Goal: Book appointment/travel/reservation

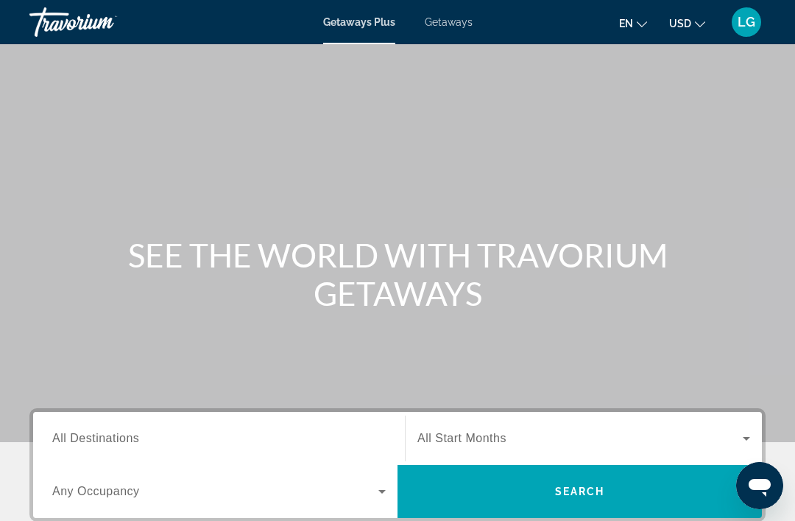
click at [459, 27] on span "Getaways" at bounding box center [449, 22] width 48 height 12
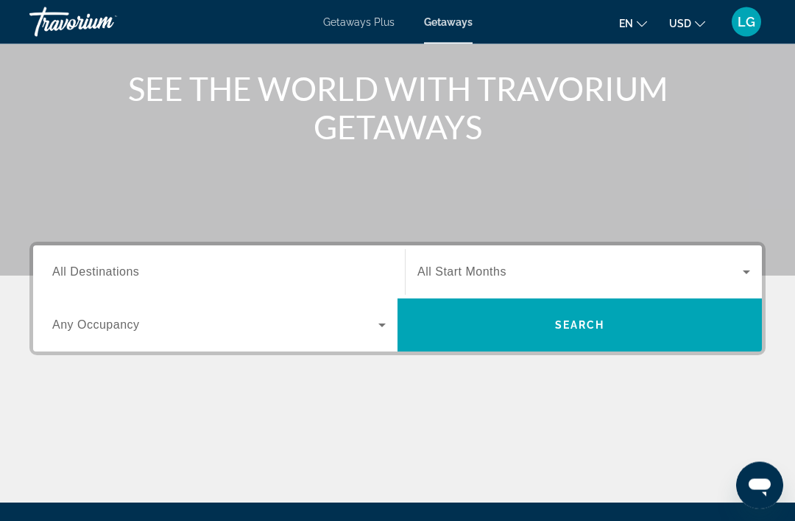
scroll to position [166, 0]
click at [96, 275] on span "All Destinations" at bounding box center [95, 271] width 87 height 13
click at [96, 275] on input "Destination All Destinations" at bounding box center [219, 273] width 334 height 18
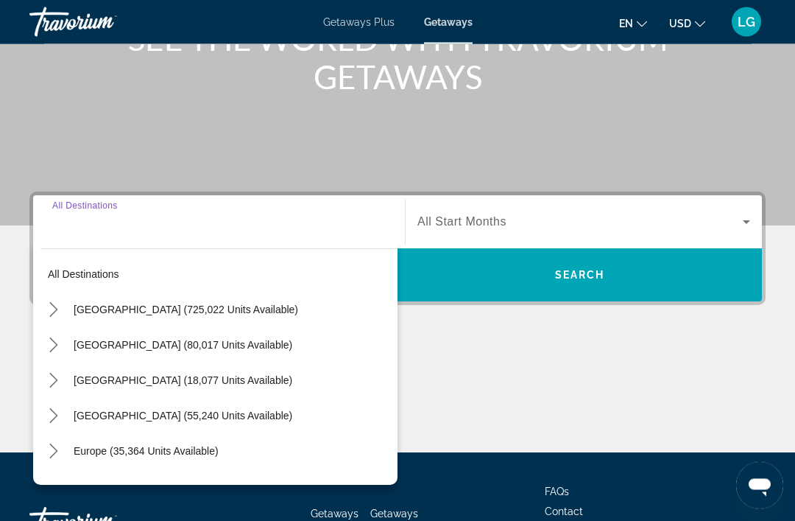
scroll to position [281, 0]
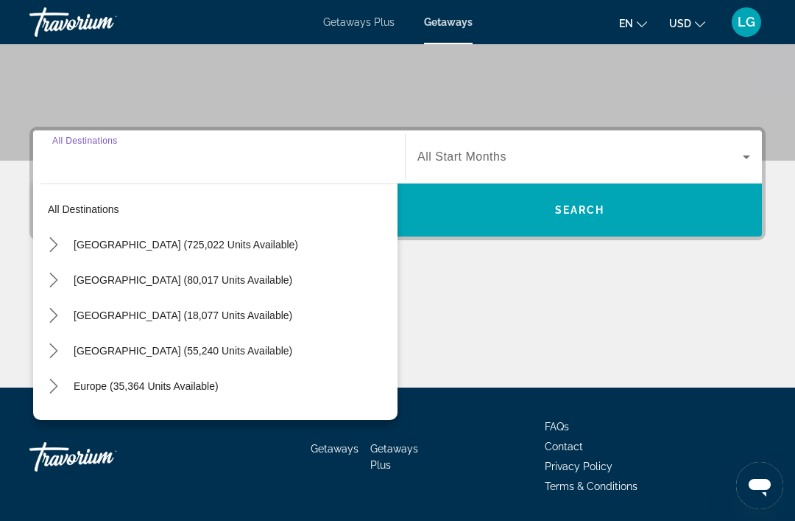
click at [59, 247] on icon "Toggle United States (725,022 units available) submenu" at bounding box center [53, 244] width 15 height 15
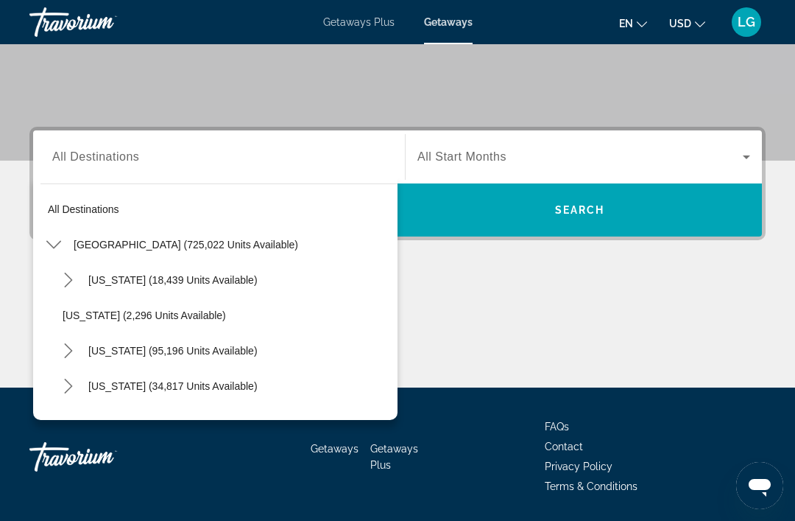
click at [98, 213] on span "All destinations" at bounding box center [83, 209] width 71 height 12
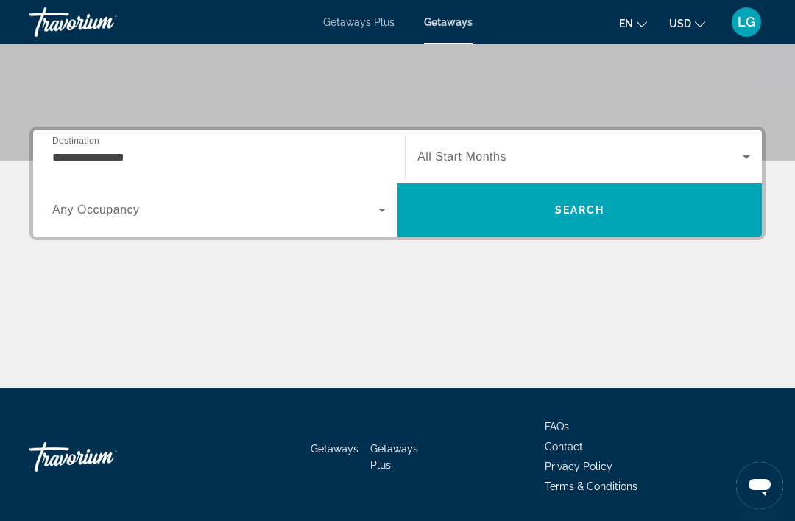
click at [141, 156] on input "**********" at bounding box center [219, 158] width 334 height 18
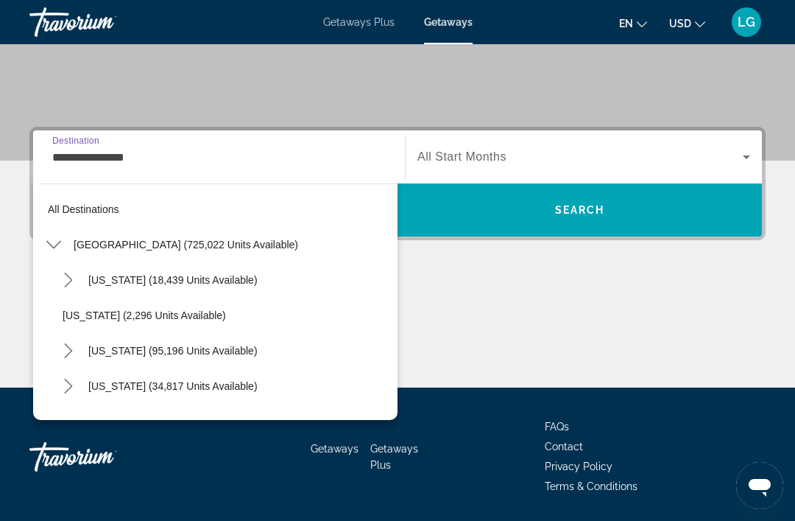
click at [121, 253] on span "Select destination: United States (725,022 units available)" at bounding box center [231, 244] width 331 height 35
type input "**********"
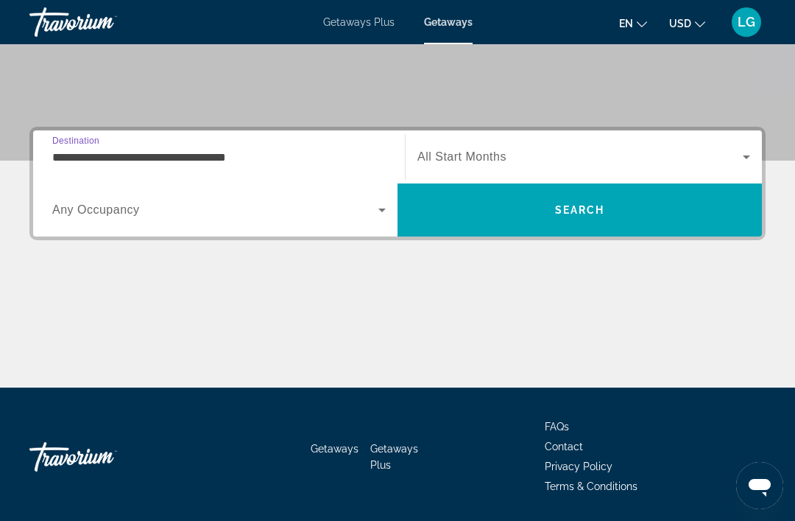
click at [219, 158] on input "**********" at bounding box center [219, 158] width 334 height 18
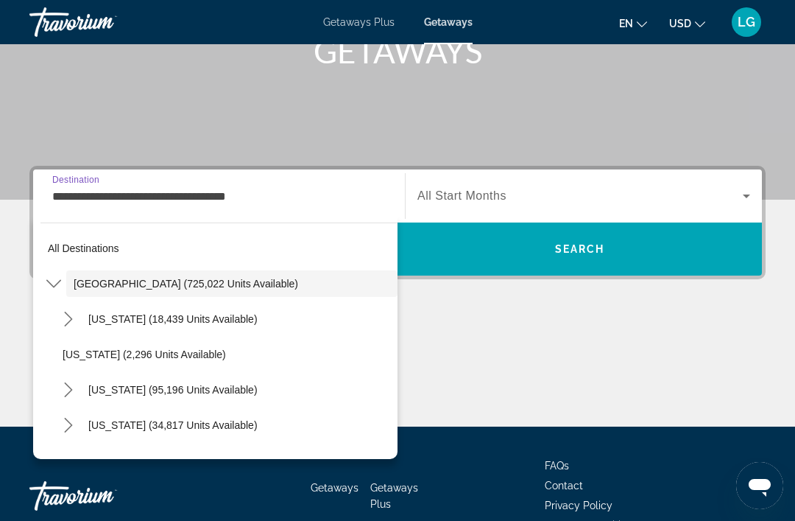
click at [249, 196] on input "**********" at bounding box center [219, 197] width 334 height 18
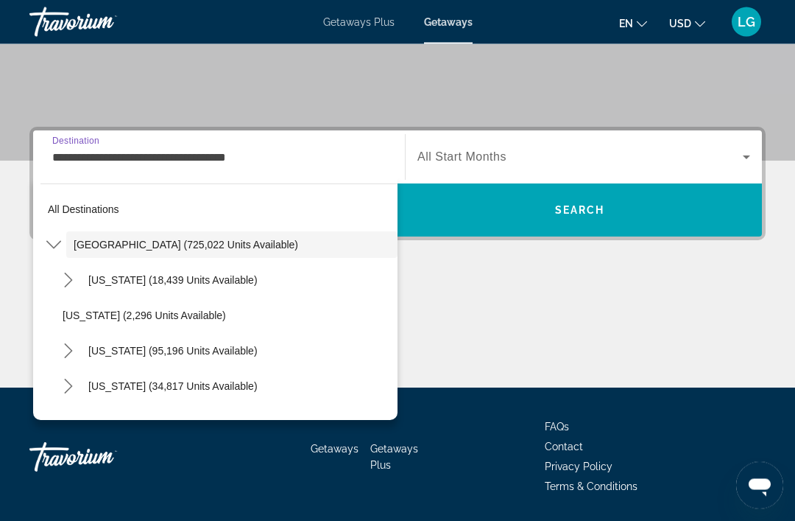
scroll to position [281, 0]
click at [104, 218] on span "Select destination: All destinations" at bounding box center [219, 208] width 357 height 35
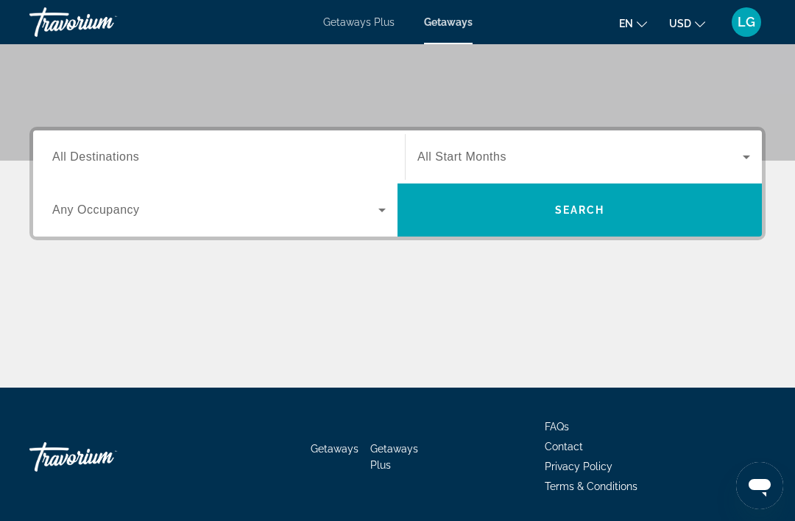
click at [205, 152] on input "Destination All Destinations" at bounding box center [219, 158] width 334 height 18
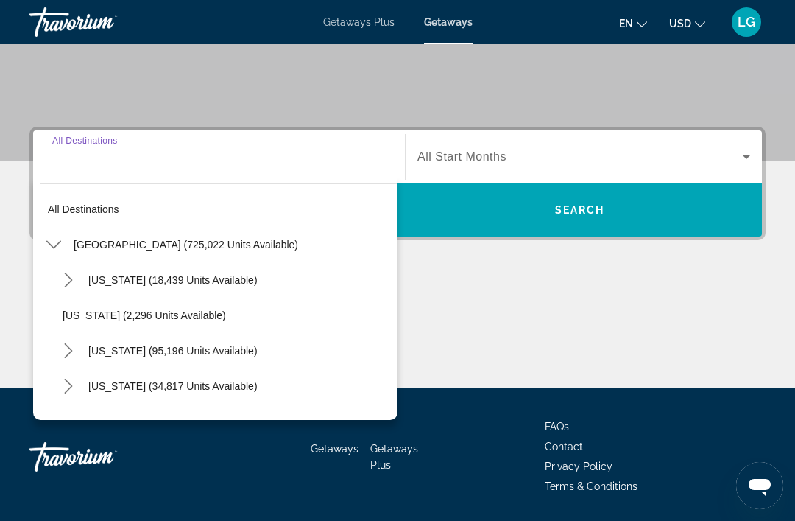
scroll to position [0, 0]
click at [63, 247] on mat-icon "Toggle United States (725,022 units available) submenu" at bounding box center [54, 245] width 26 height 26
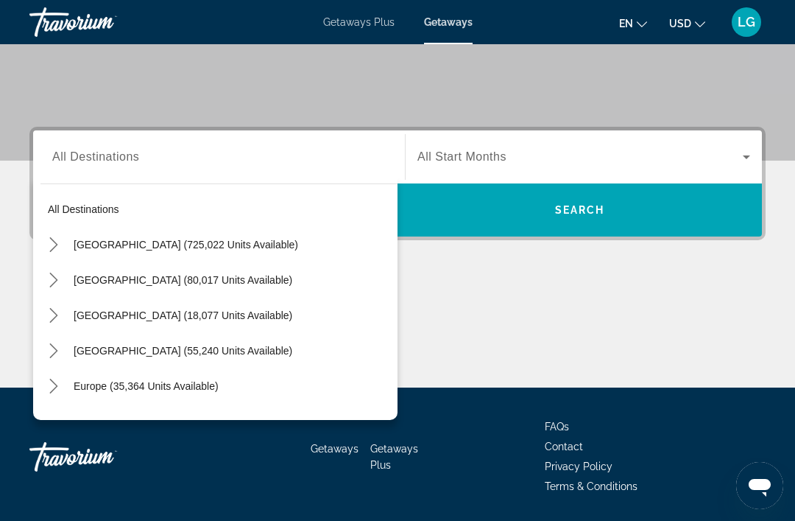
click at [54, 281] on icon "Toggle Mexico (80,017 units available) submenu" at bounding box center [53, 279] width 15 height 15
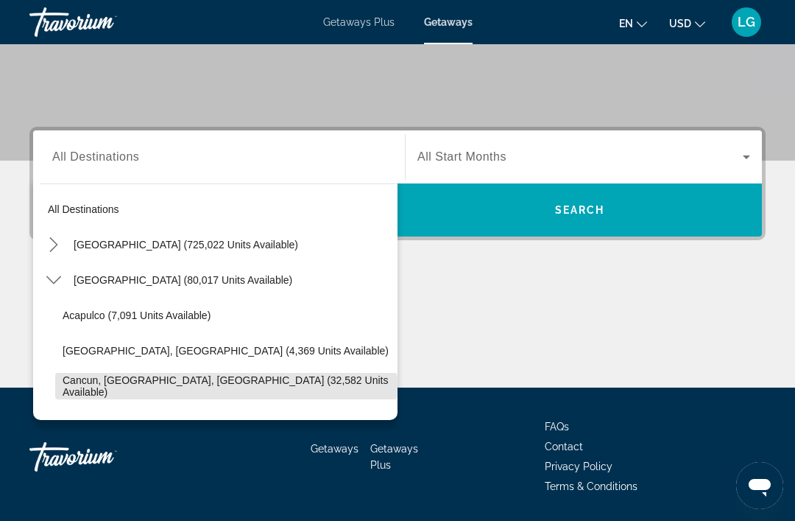
click at [102, 385] on span "Cancun, [GEOGRAPHIC_DATA], [GEOGRAPHIC_DATA] (32,582 units available)" at bounding box center [227, 386] width 328 height 24
type input "**********"
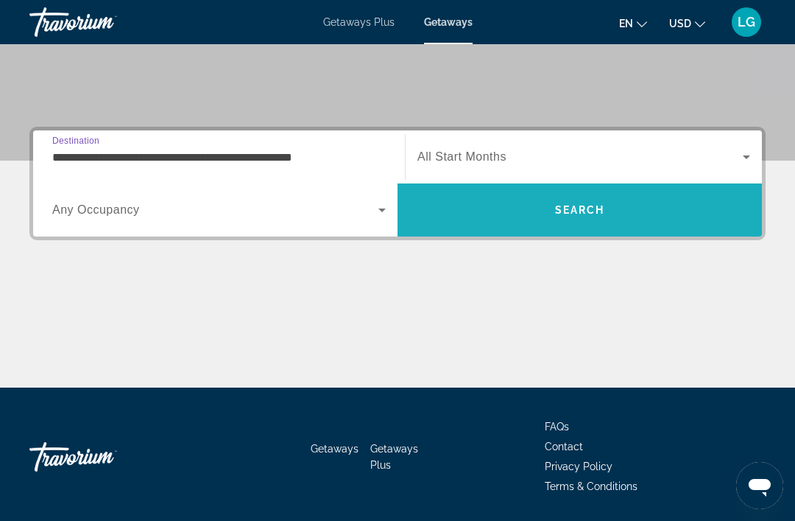
click at [561, 211] on span "Search" at bounding box center [580, 210] width 50 height 12
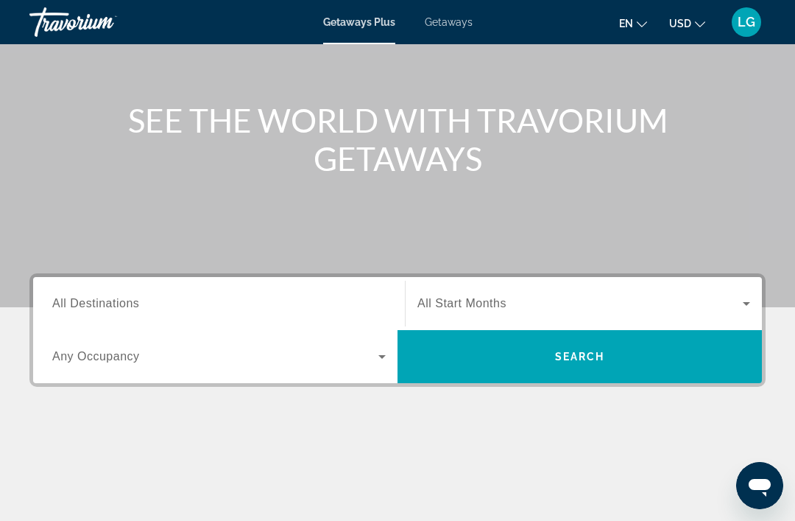
scroll to position [136, 0]
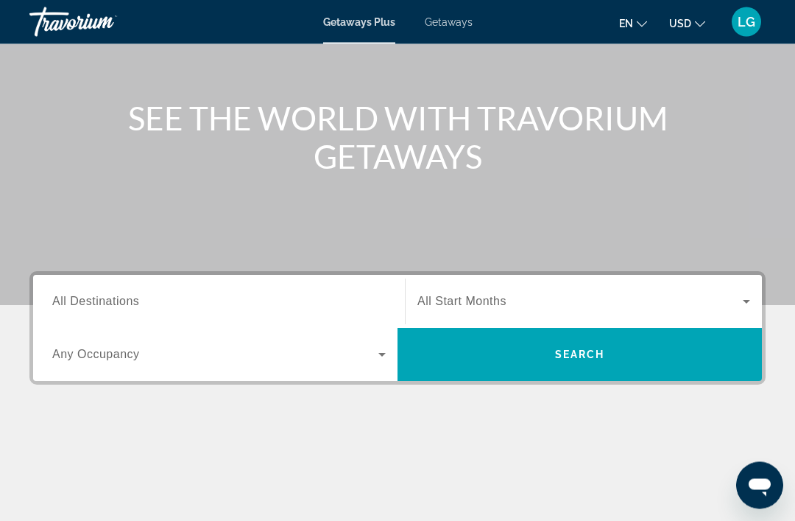
click at [112, 300] on span "All Destinations" at bounding box center [95, 301] width 87 height 13
click at [112, 300] on input "Destination All Destinations" at bounding box center [219, 303] width 334 height 18
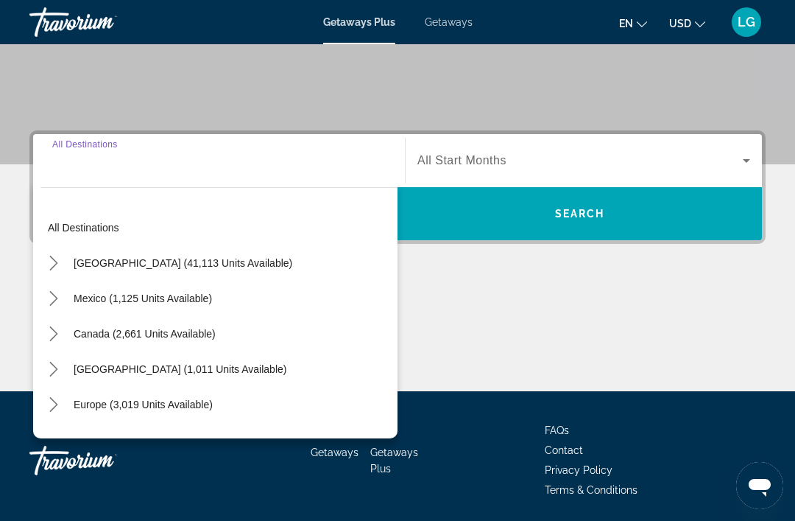
scroll to position [281, 0]
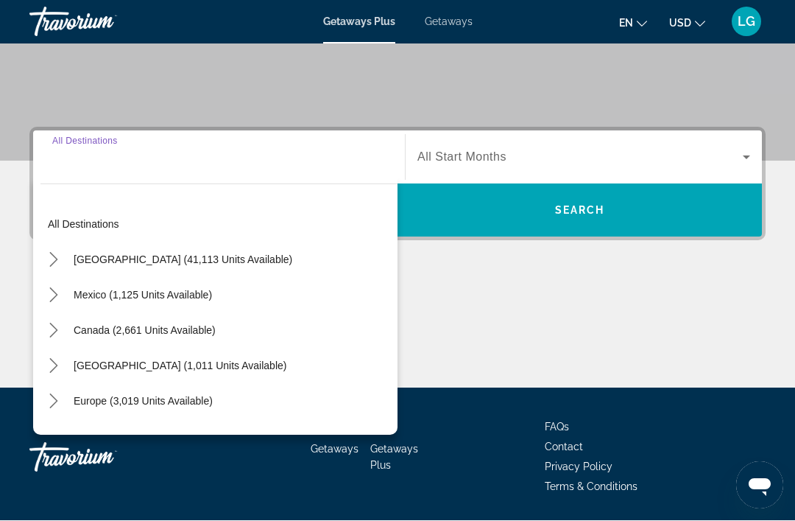
click at [52, 295] on icon "Toggle Mexico (1,125 units available) submenu" at bounding box center [53, 295] width 15 height 15
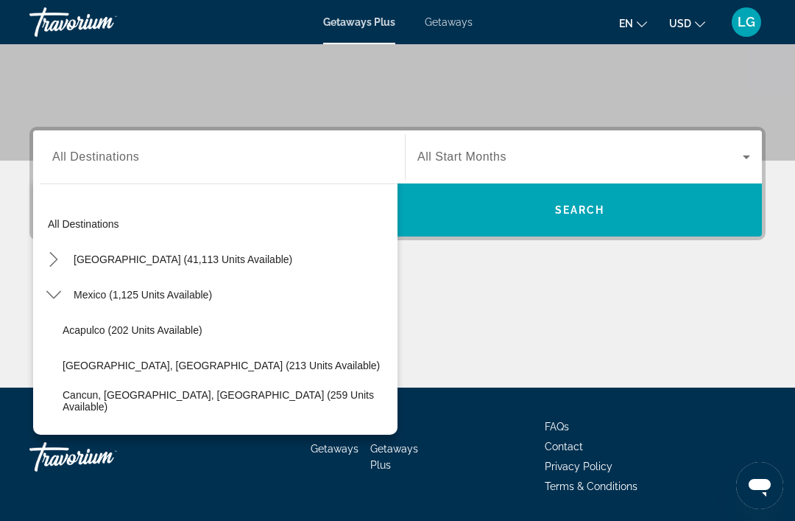
click at [99, 405] on span "Cancun, [GEOGRAPHIC_DATA], [GEOGRAPHIC_DATA] (259 units available)" at bounding box center [227, 401] width 328 height 24
type input "**********"
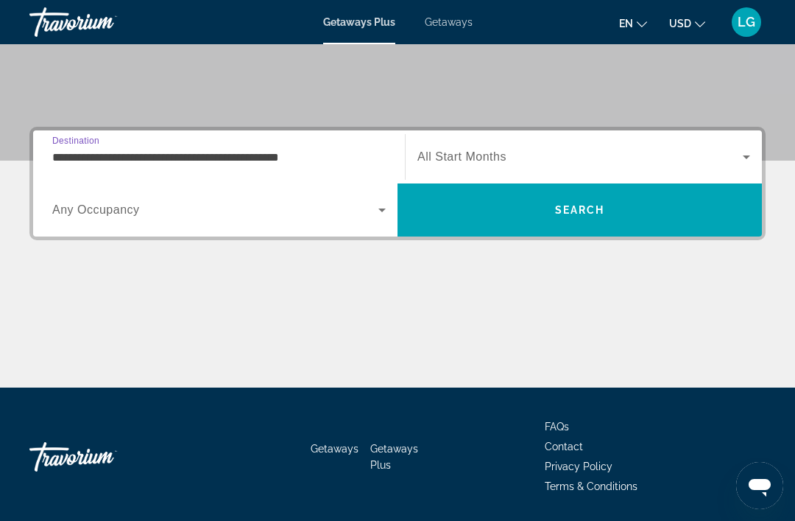
click at [530, 215] on span "Search" at bounding box center [580, 209] width 365 height 35
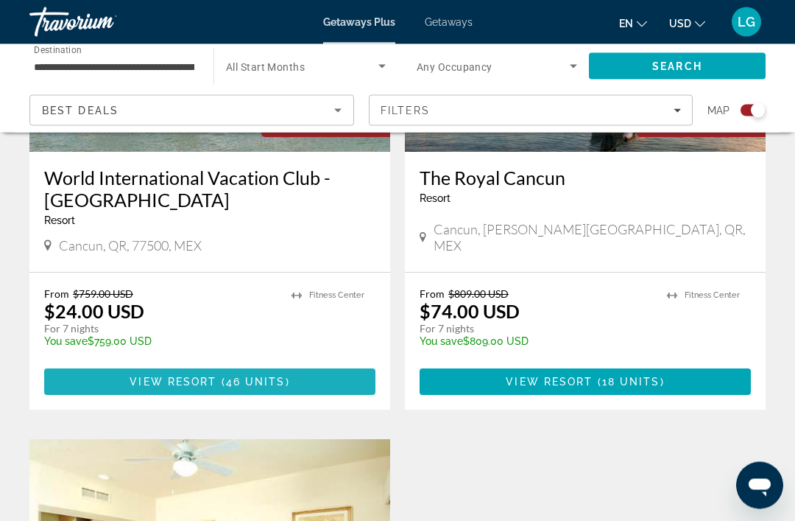
scroll to position [1242, 0]
click at [239, 376] on span "46 units" at bounding box center [256, 382] width 60 height 12
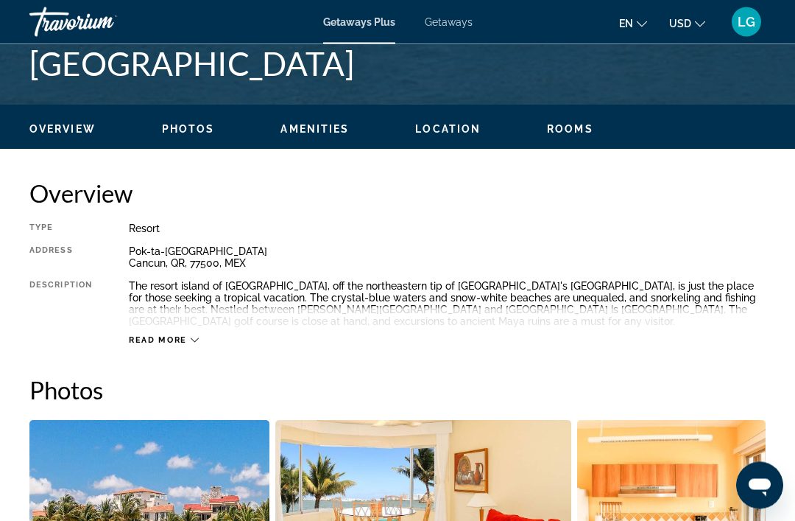
scroll to position [639, 0]
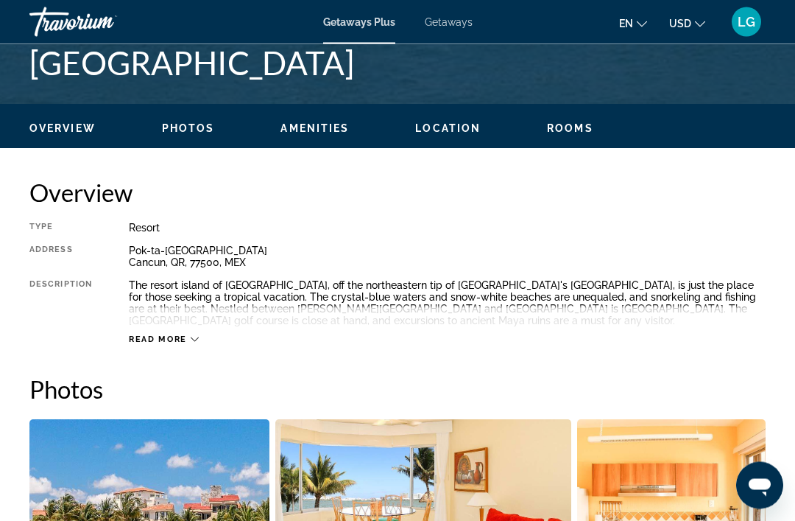
click at [174, 342] on span "Read more" at bounding box center [158, 340] width 58 height 10
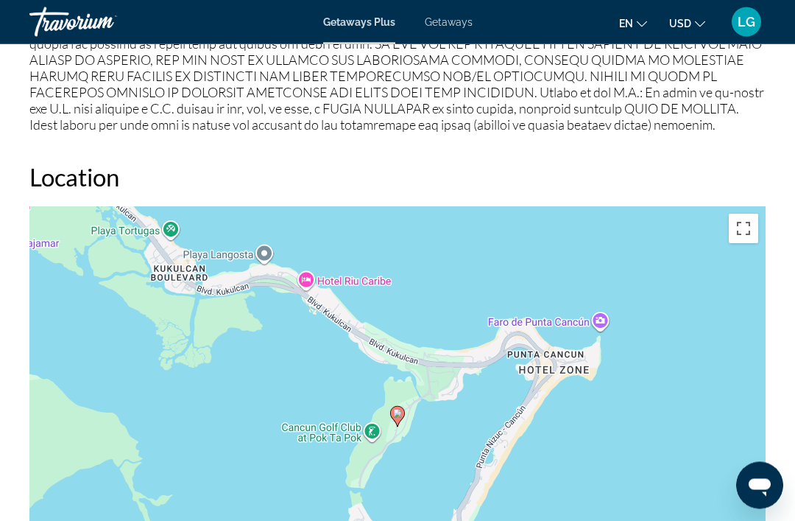
scroll to position [1999, 0]
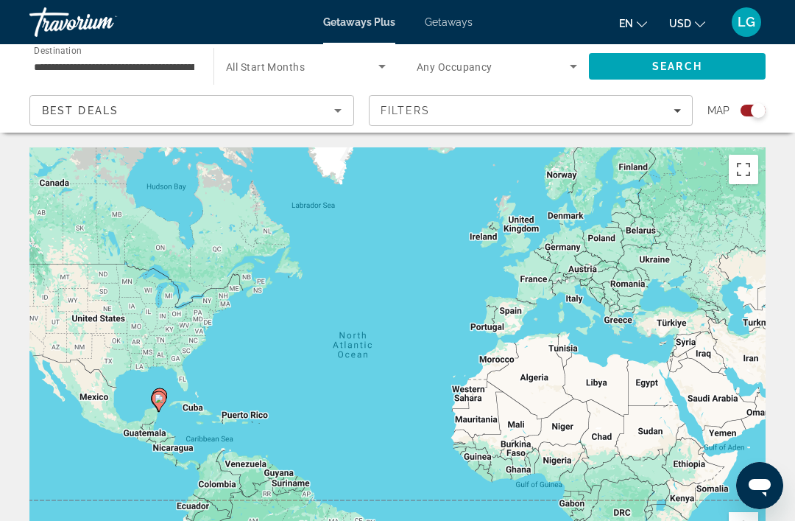
click at [457, 28] on span "Getaways" at bounding box center [449, 22] width 48 height 12
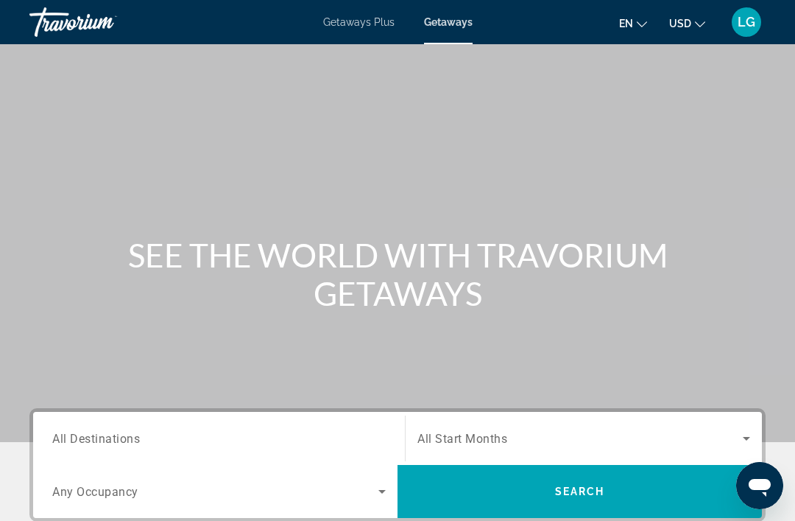
click at [102, 436] on span "All Destinations" at bounding box center [96, 438] width 88 height 14
click at [102, 436] on input "Destination All Destinations" at bounding box center [219, 439] width 334 height 18
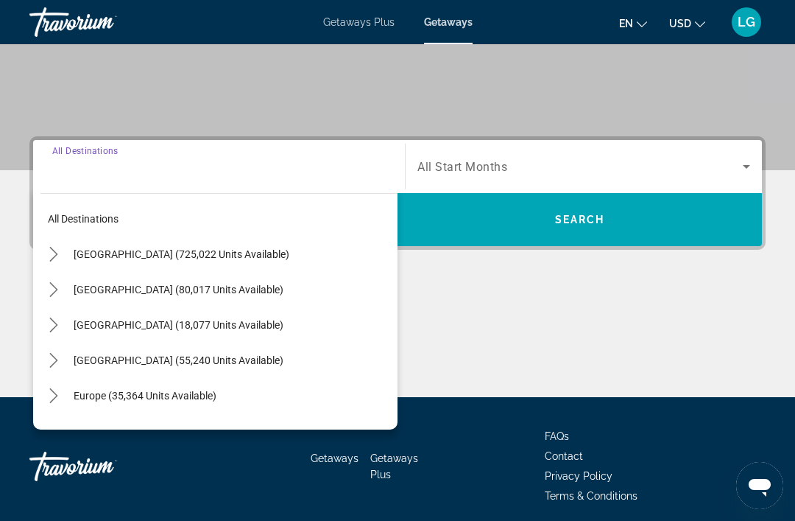
scroll to position [326, 0]
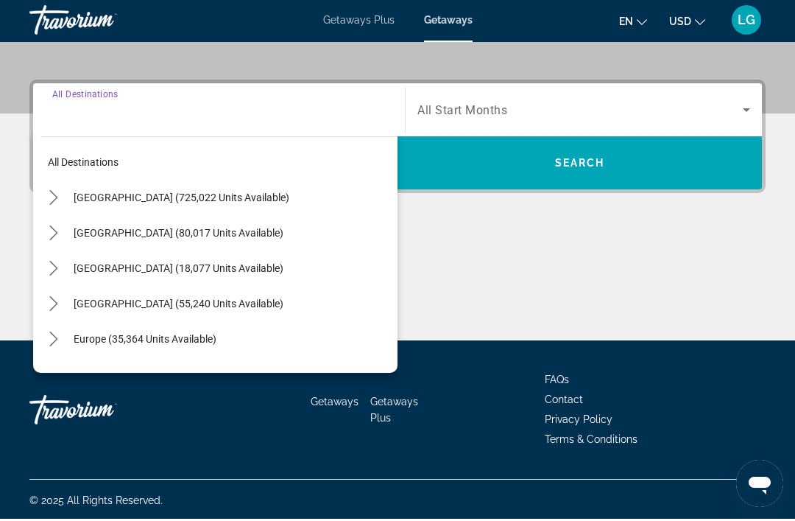
click at [52, 236] on icon "Toggle Mexico (80,017 units available) submenu" at bounding box center [53, 235] width 15 height 15
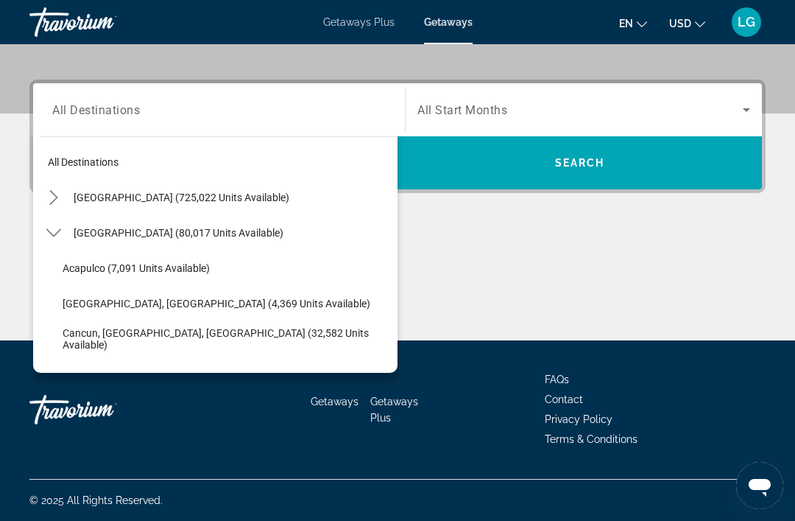
click at [105, 339] on span "Cancun, [GEOGRAPHIC_DATA], [GEOGRAPHIC_DATA] (32,582 units available)" at bounding box center [227, 339] width 328 height 24
type input "**********"
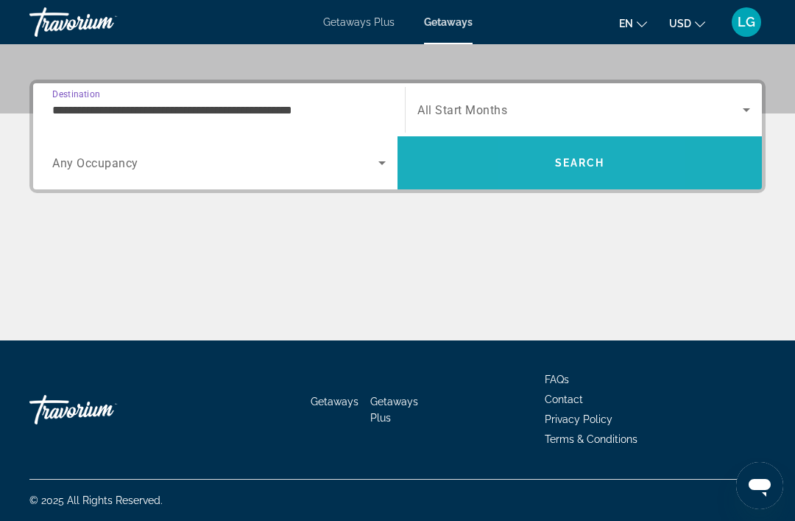
click at [538, 173] on span "Search" at bounding box center [580, 162] width 365 height 35
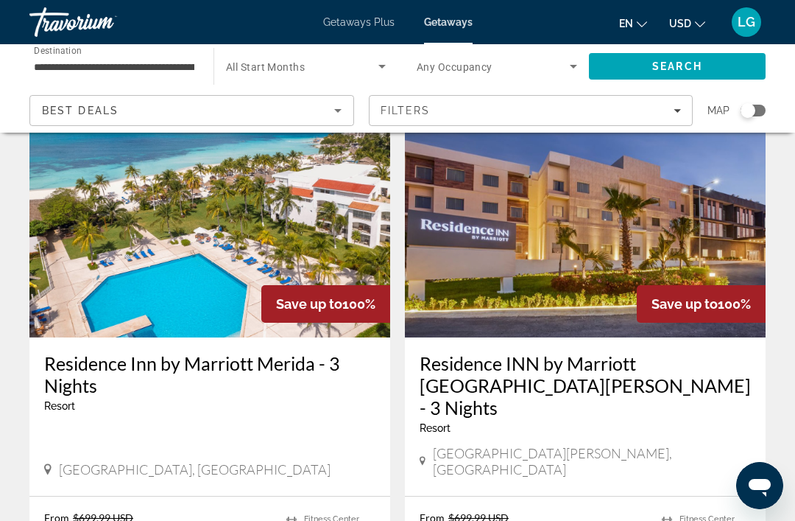
scroll to position [82, 0]
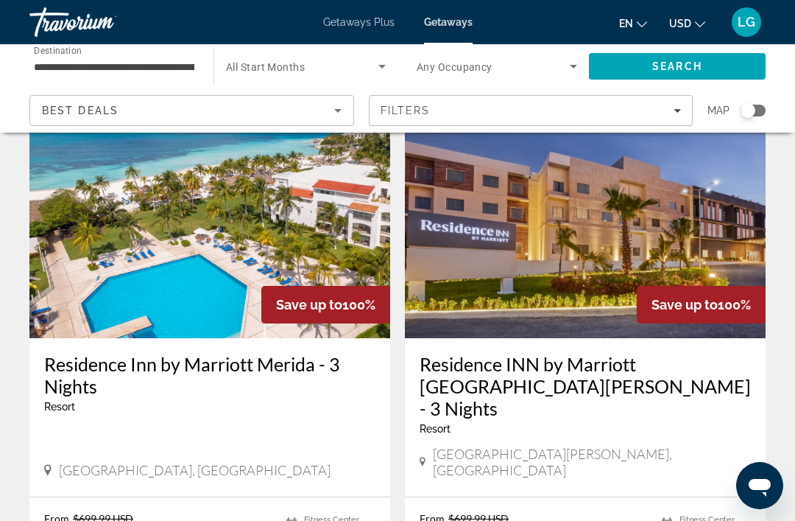
click at [597, 423] on div "Resort - This is an adults only resort" at bounding box center [585, 429] width 331 height 12
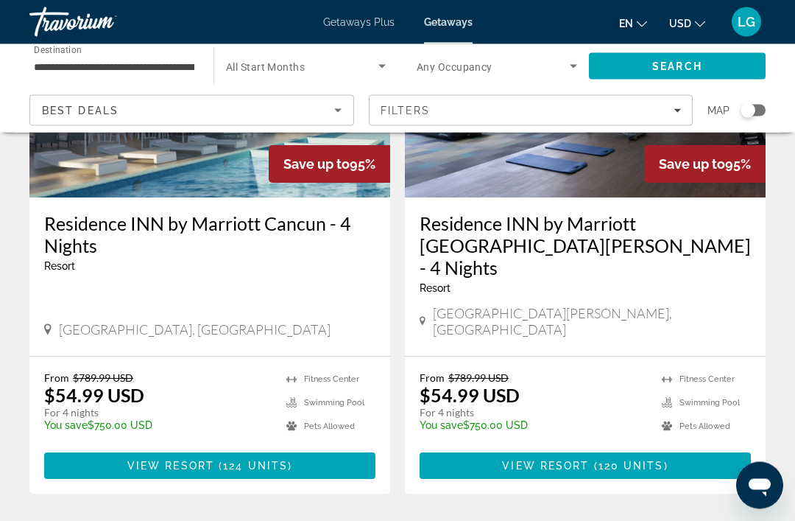
scroll to position [2994, 0]
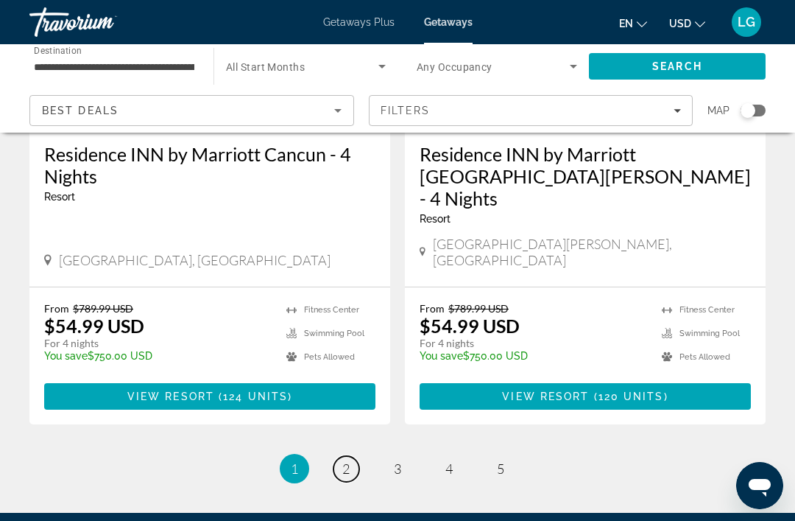
click at [356, 456] on link "page 2" at bounding box center [347, 469] width 26 height 26
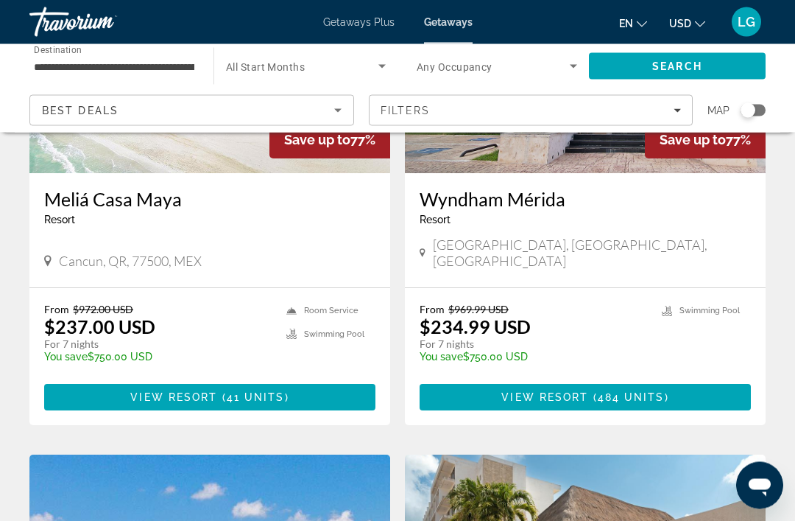
scroll to position [1842, 0]
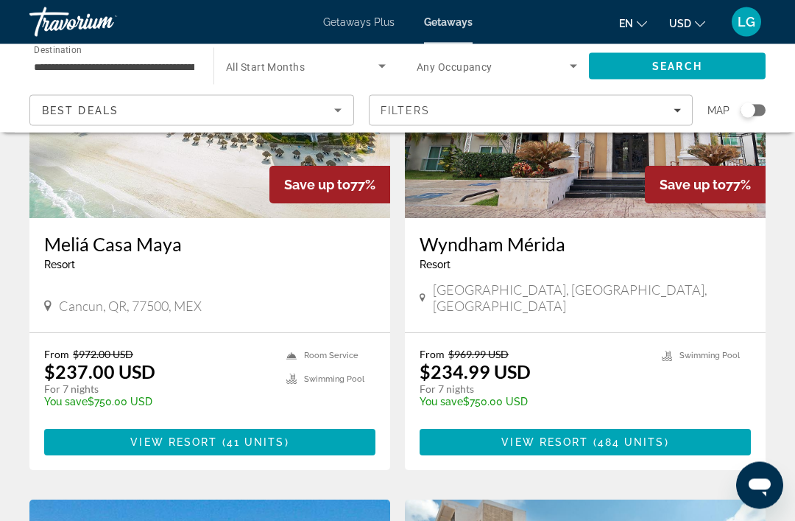
click at [240, 437] on span "41 units" at bounding box center [256, 443] width 58 height 12
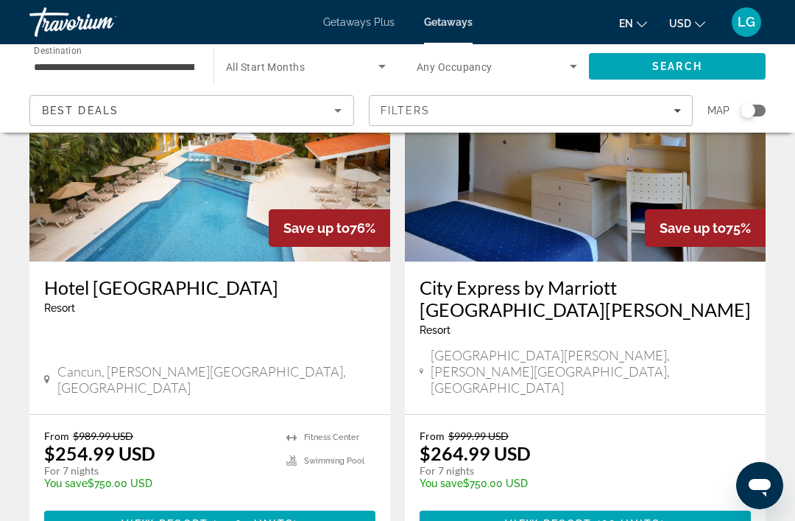
scroll to position [2793, 0]
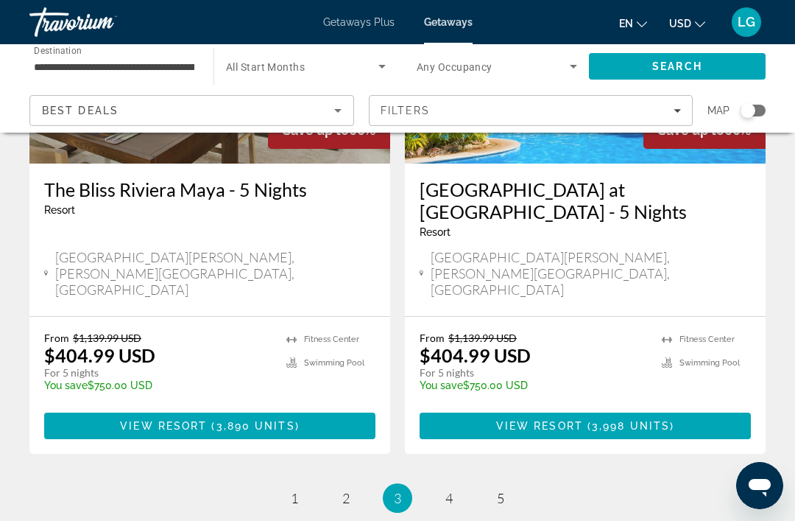
scroll to position [2914, 0]
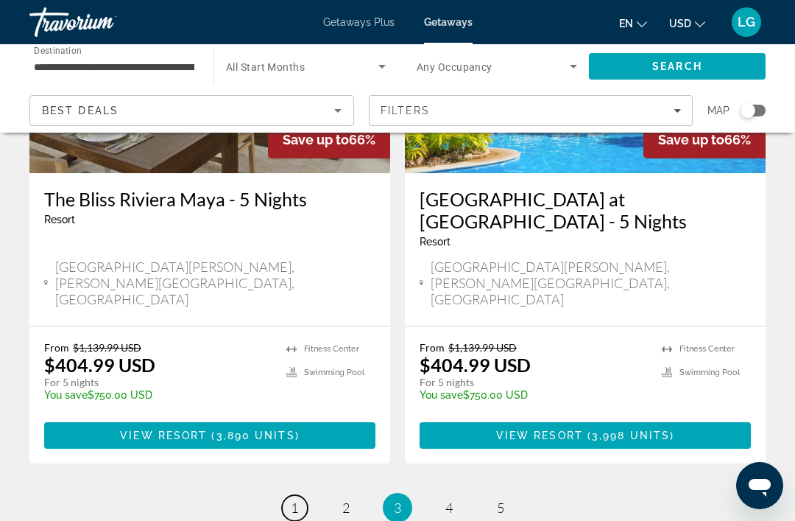
click at [299, 495] on link "page 1" at bounding box center [295, 508] width 26 height 26
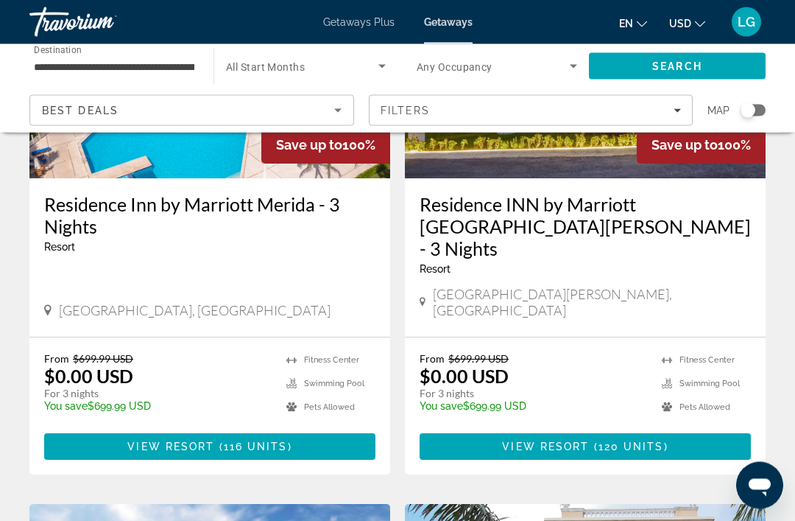
scroll to position [242, 0]
click at [239, 440] on span "116 units" at bounding box center [256, 446] width 64 height 12
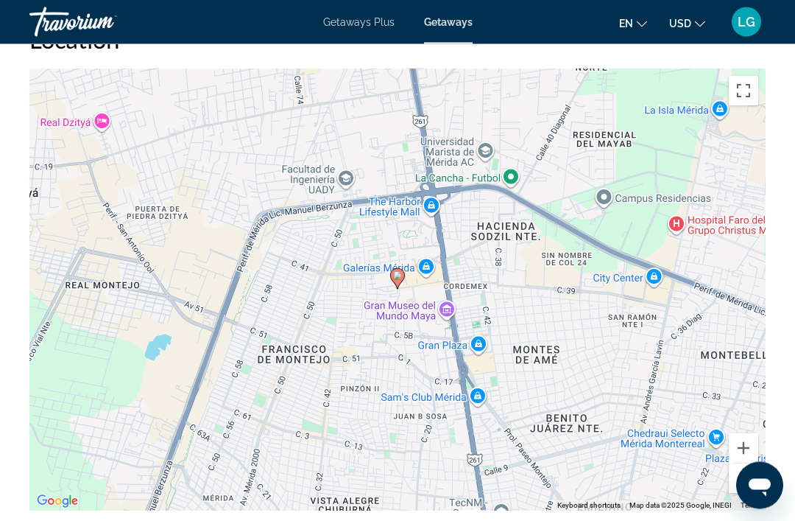
scroll to position [2342, 0]
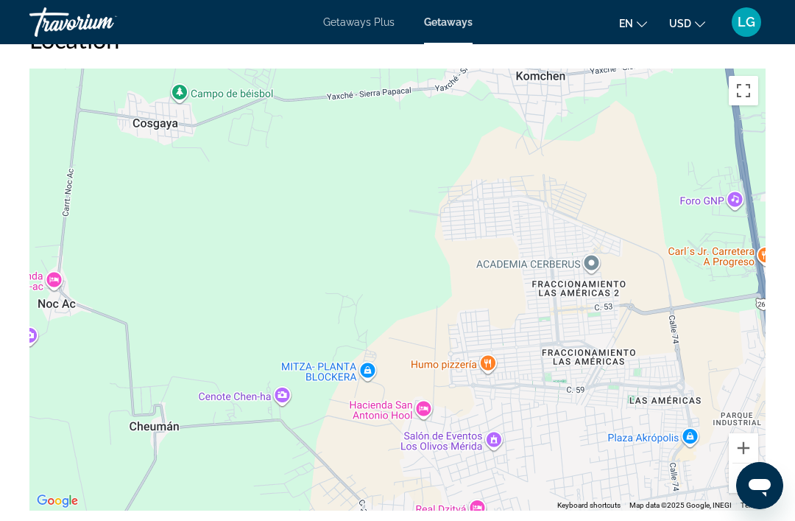
click at [756, 439] on button "Zoom in" at bounding box center [743, 447] width 29 height 29
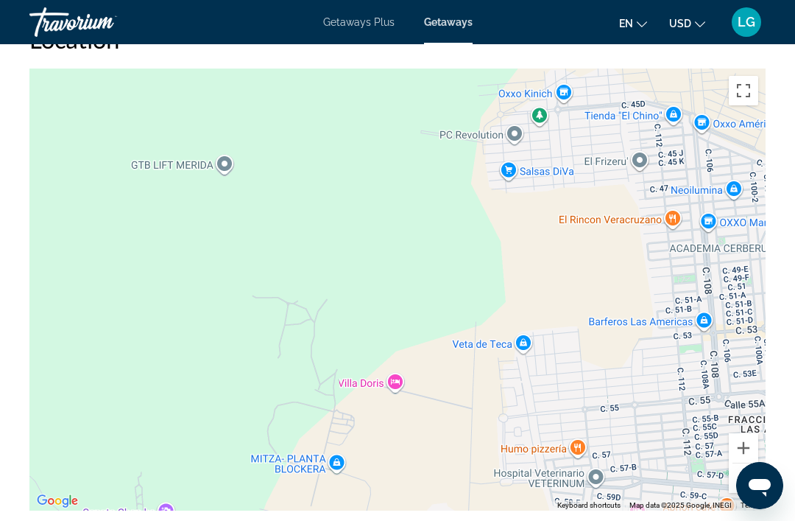
click at [759, 472] on div "Main content" at bounding box center [397, 289] width 736 height 442
click at [756, 466] on button "Zoom out" at bounding box center [743, 477] width 29 height 29
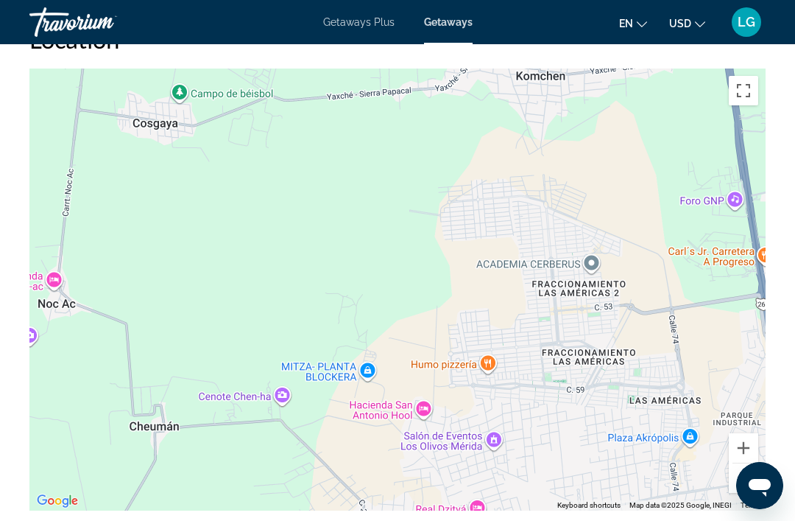
click at [761, 461] on div "Main content" at bounding box center [397, 289] width 736 height 442
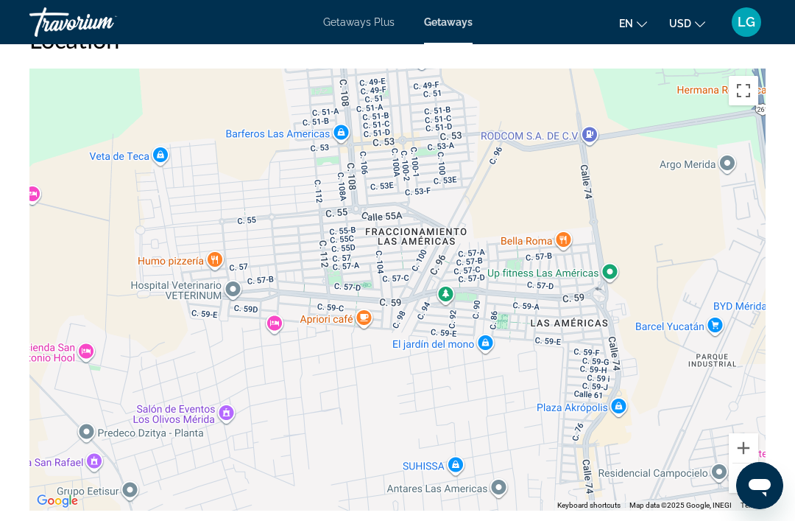
click at [758, 476] on div "Main content" at bounding box center [397, 289] width 736 height 442
click at [758, 475] on button "Zoom out" at bounding box center [743, 477] width 29 height 29
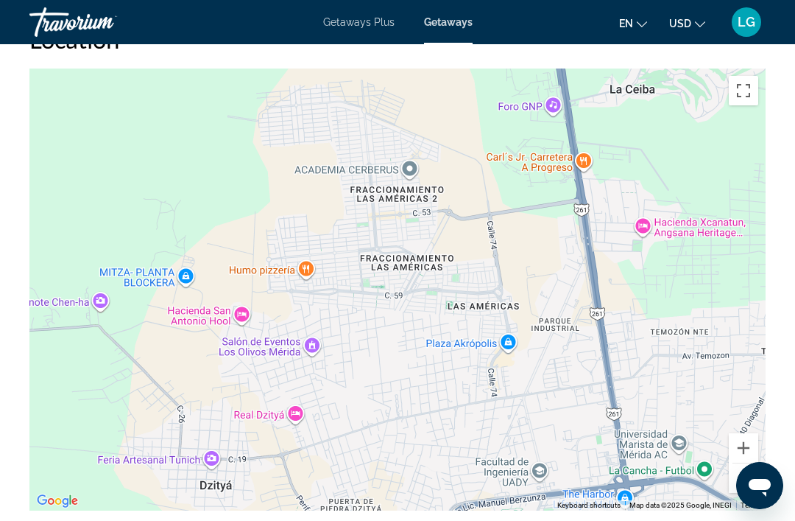
click at [739, 468] on button "Zoom out" at bounding box center [743, 477] width 29 height 29
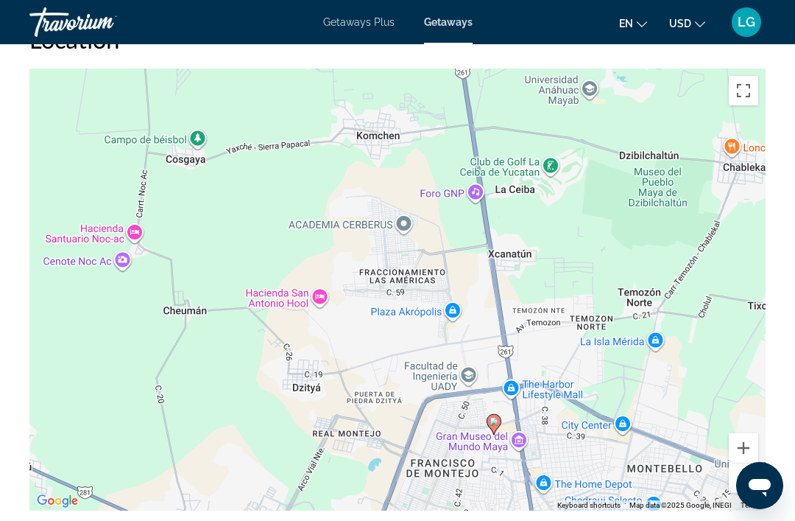
click at [740, 476] on div "To activate drag with keyboard, press Alt + Enter. Once in keyboard drag state,…" at bounding box center [397, 289] width 736 height 442
click at [733, 471] on button "Zoom out" at bounding box center [743, 477] width 29 height 29
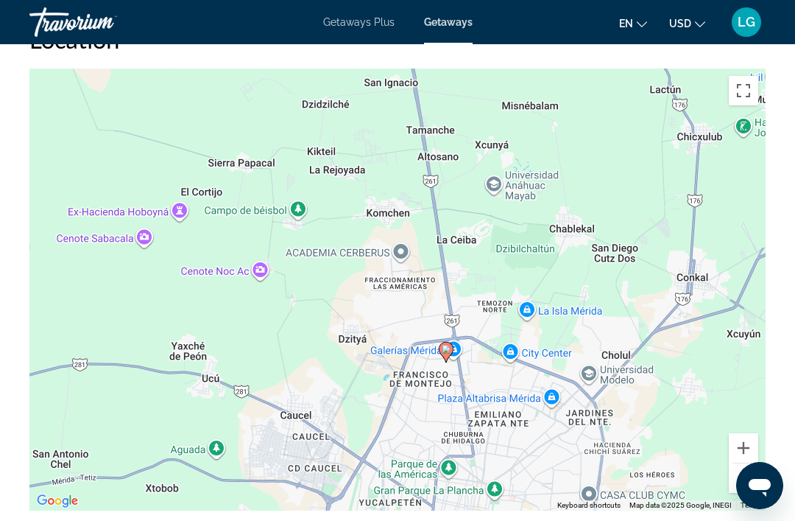
click at [738, 468] on button "Zoom out" at bounding box center [743, 477] width 29 height 29
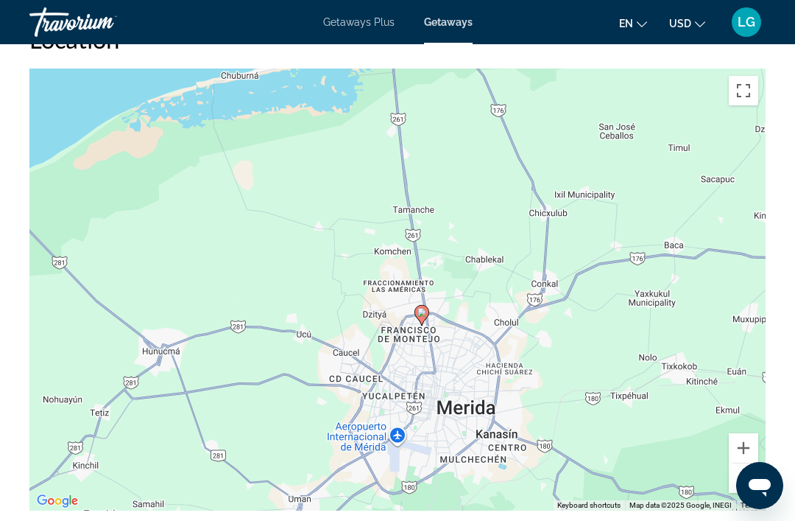
click at [738, 471] on button "Zoom out" at bounding box center [743, 477] width 29 height 29
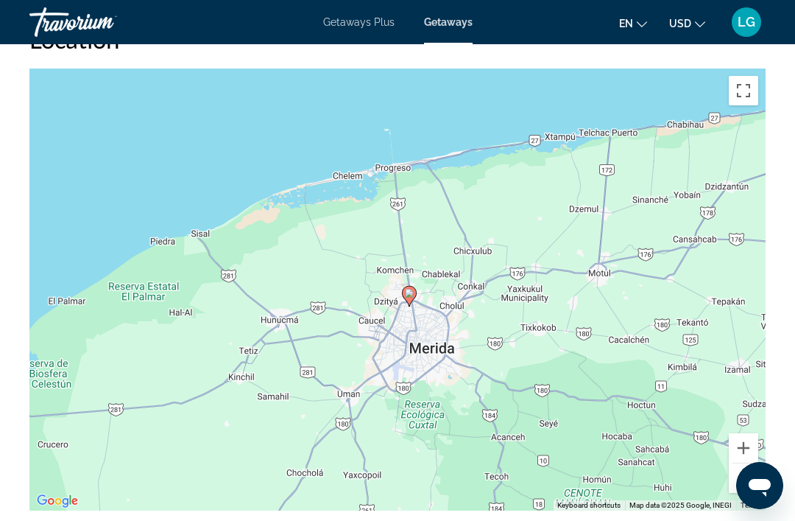
click at [736, 470] on button "Zoom out" at bounding box center [743, 477] width 29 height 29
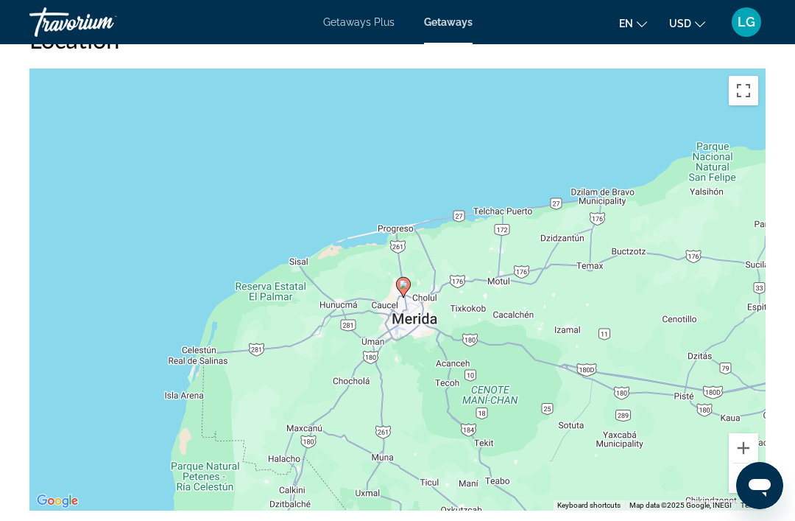
click at [740, 469] on button "Zoom out" at bounding box center [743, 477] width 29 height 29
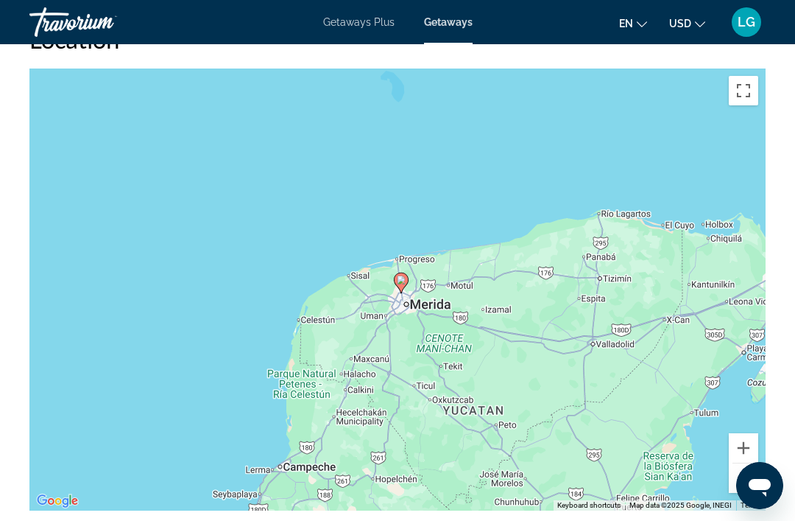
click at [742, 469] on button "Zoom out" at bounding box center [743, 477] width 29 height 29
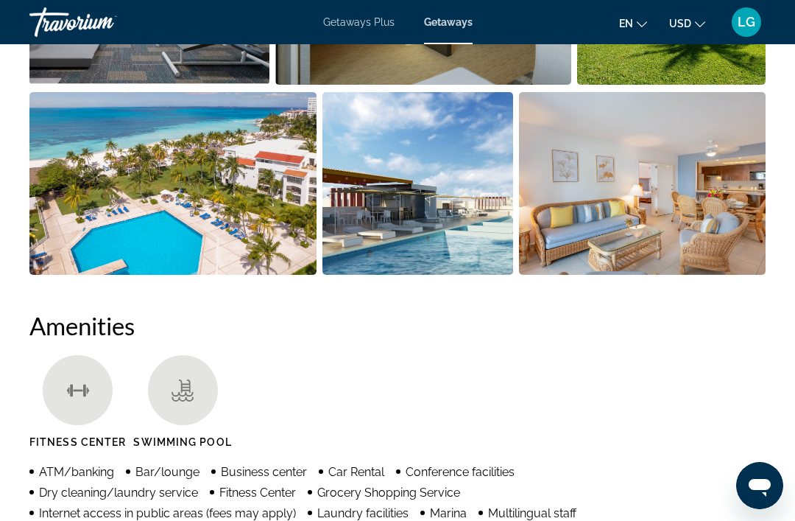
scroll to position [1150, 0]
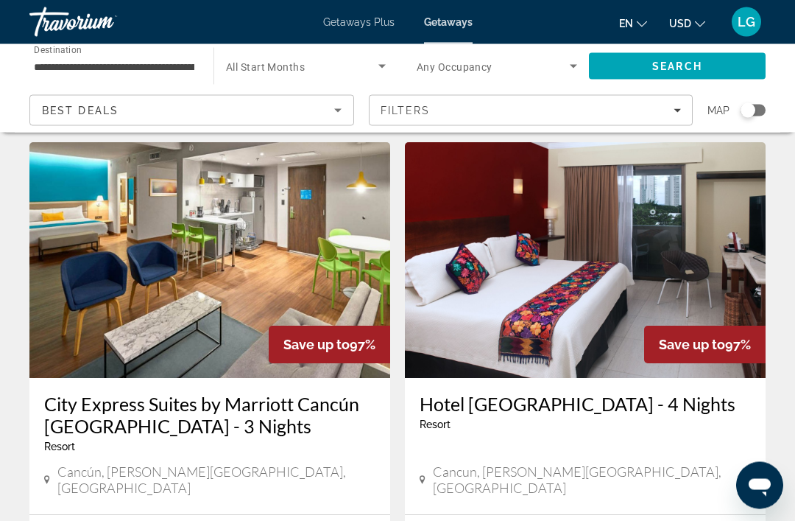
scroll to position [1683, 0]
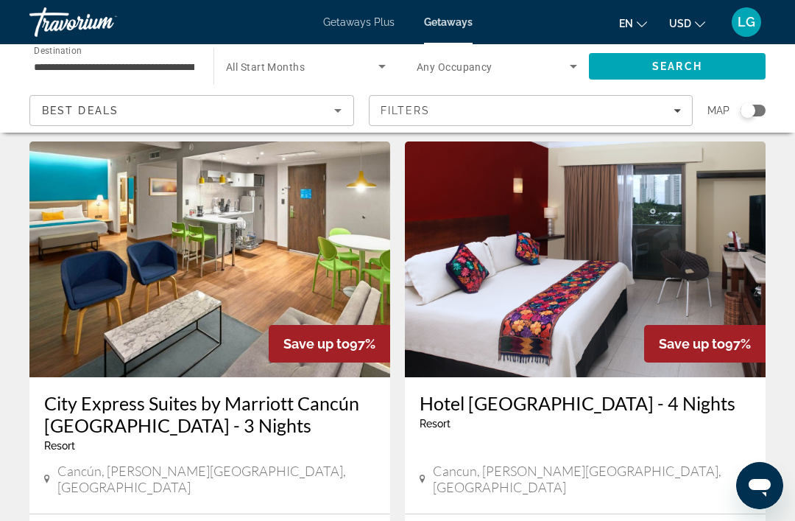
click at [253, 242] on img "Main content" at bounding box center [209, 259] width 361 height 236
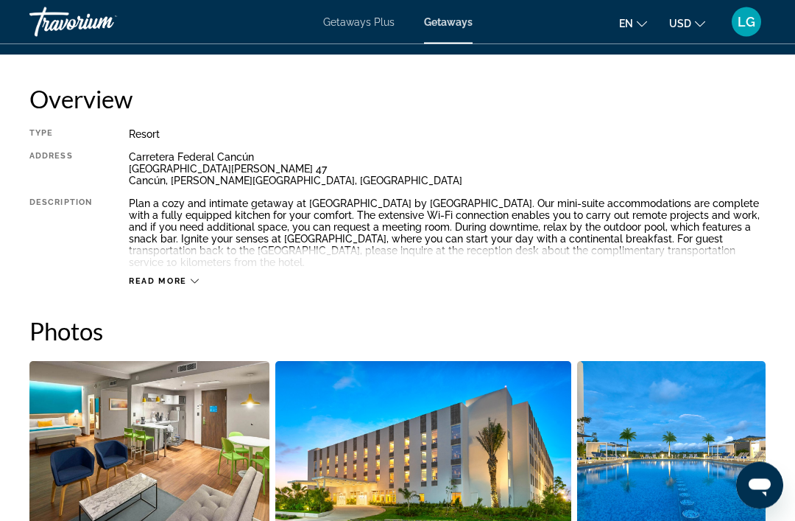
scroll to position [734, 0]
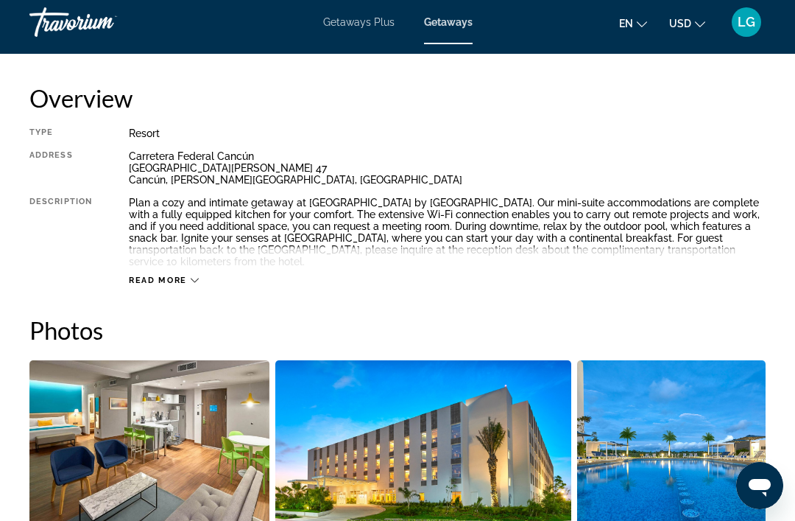
click at [191, 281] on icon "Main content" at bounding box center [195, 280] width 8 height 8
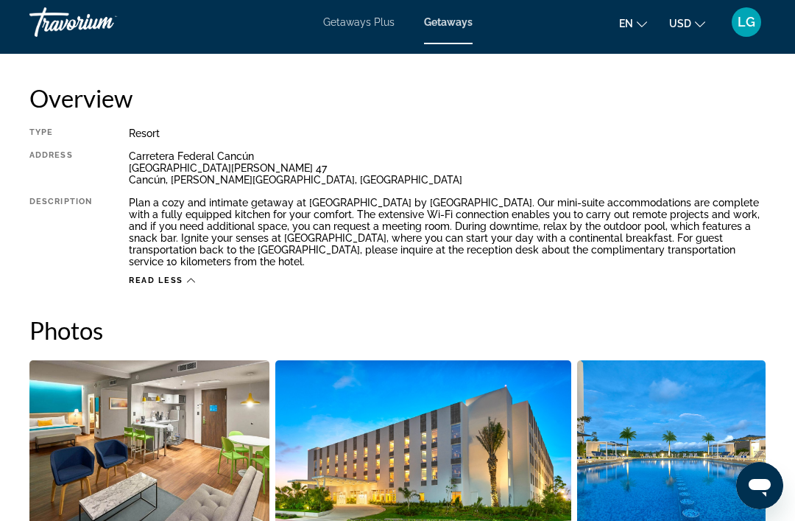
click at [171, 284] on span "Read less" at bounding box center [156, 280] width 54 height 10
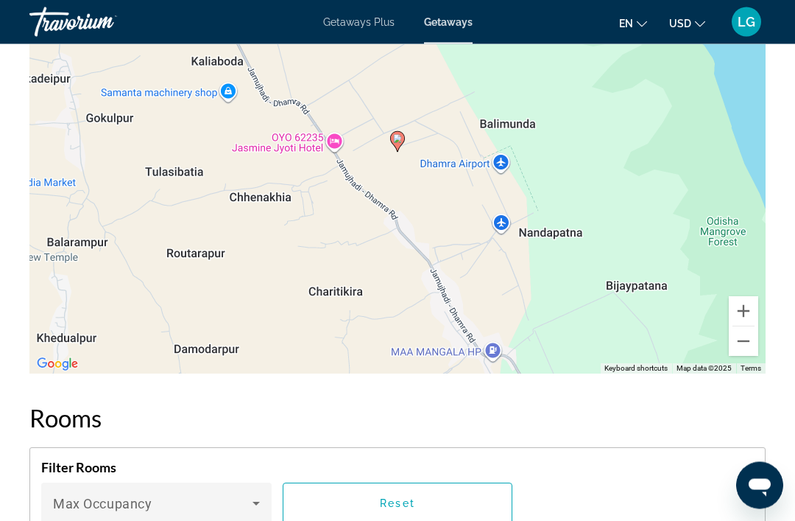
scroll to position [2228, 0]
click at [749, 354] on button "Zoom out" at bounding box center [743, 340] width 29 height 29
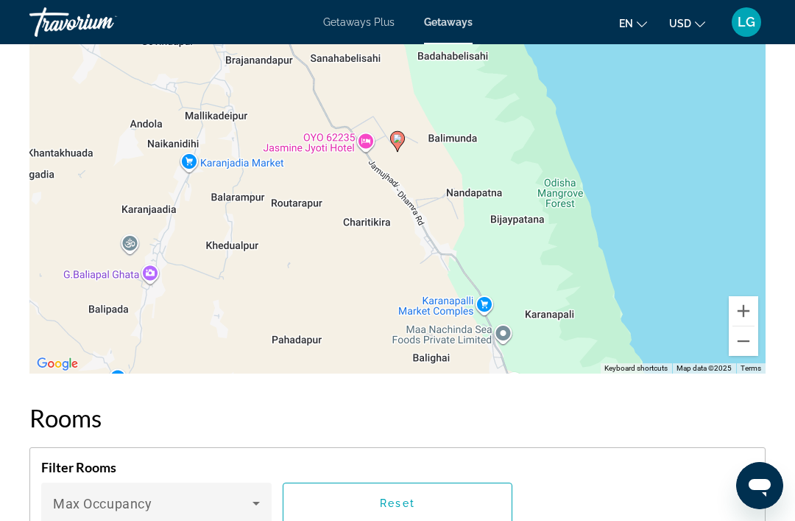
click at [752, 356] on div "To activate drag with keyboard, press Alt + Enter. Once in keyboard drag state,…" at bounding box center [397, 153] width 736 height 442
click at [749, 353] on button "Zoom out" at bounding box center [743, 340] width 29 height 29
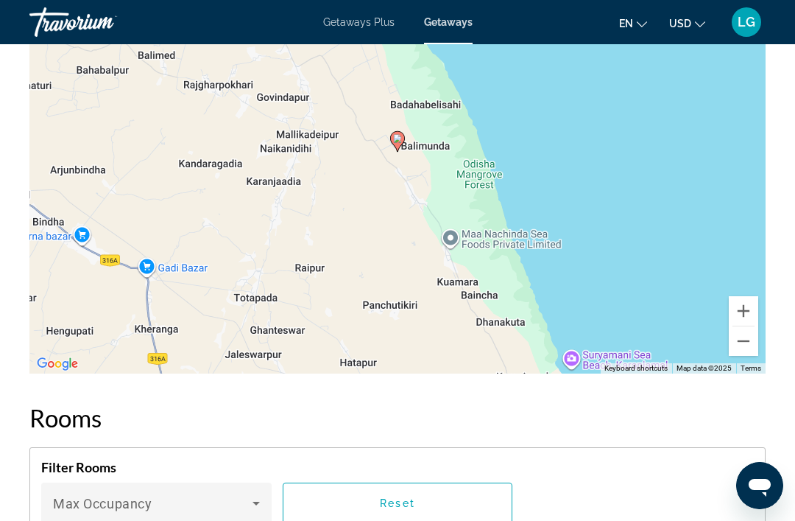
click at [747, 357] on div "To activate drag with keyboard, press Alt + Enter. Once in keyboard drag state,…" at bounding box center [397, 153] width 736 height 442
click at [753, 353] on button "Zoom out" at bounding box center [743, 340] width 29 height 29
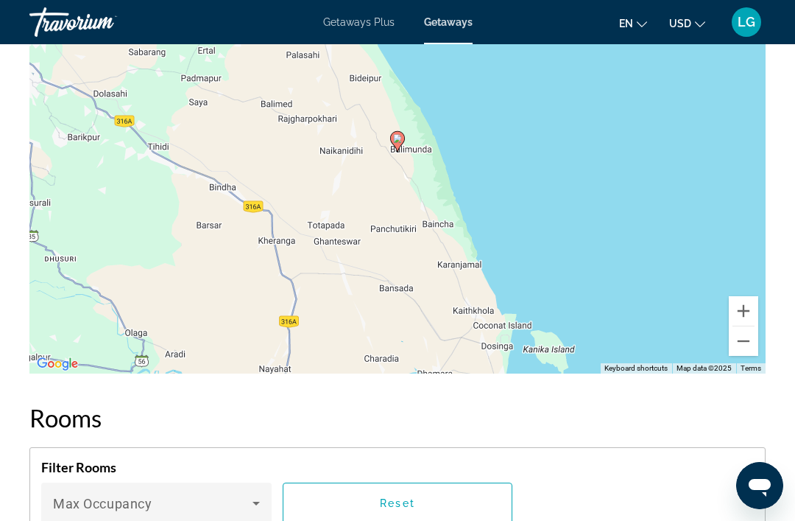
click at [735, 345] on button "Zoom out" at bounding box center [743, 340] width 29 height 29
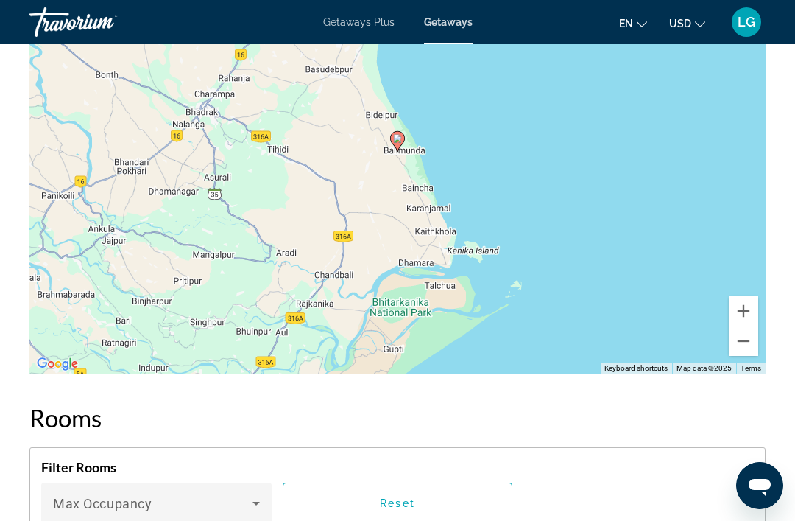
click at [736, 351] on button "Zoom out" at bounding box center [743, 340] width 29 height 29
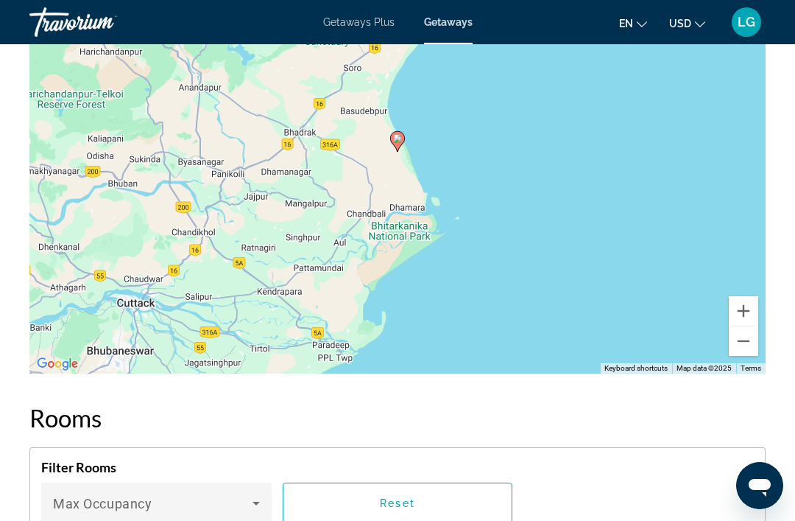
click at [742, 347] on button "Zoom out" at bounding box center [743, 340] width 29 height 29
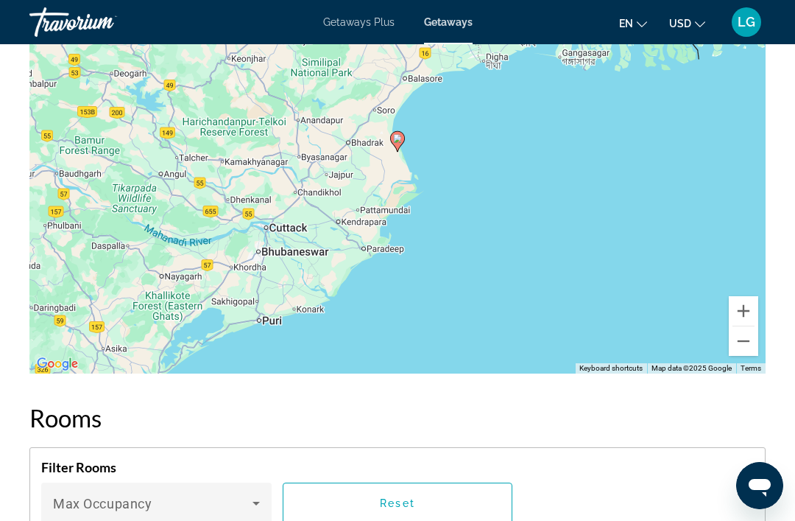
click at [741, 347] on button "Zoom out" at bounding box center [743, 340] width 29 height 29
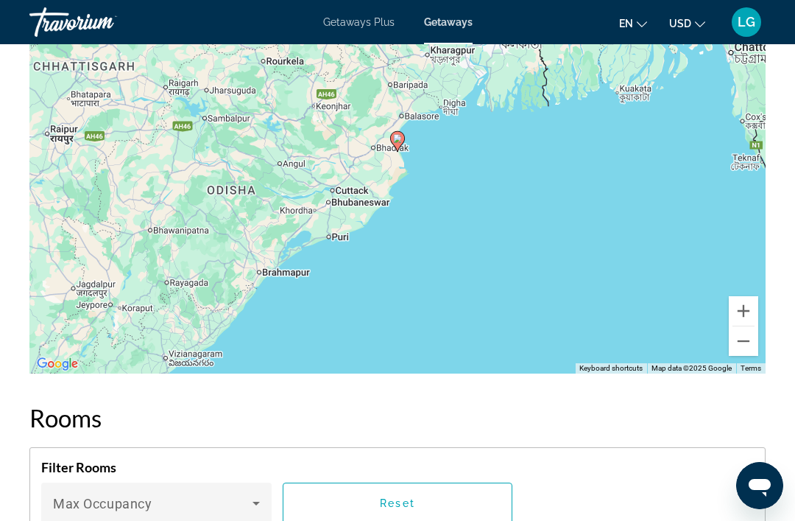
click at [737, 357] on div "To activate drag with keyboard, press Alt + Enter. Once in keyboard drag state,…" at bounding box center [397, 153] width 736 height 442
click at [741, 350] on button "Zoom out" at bounding box center [743, 340] width 29 height 29
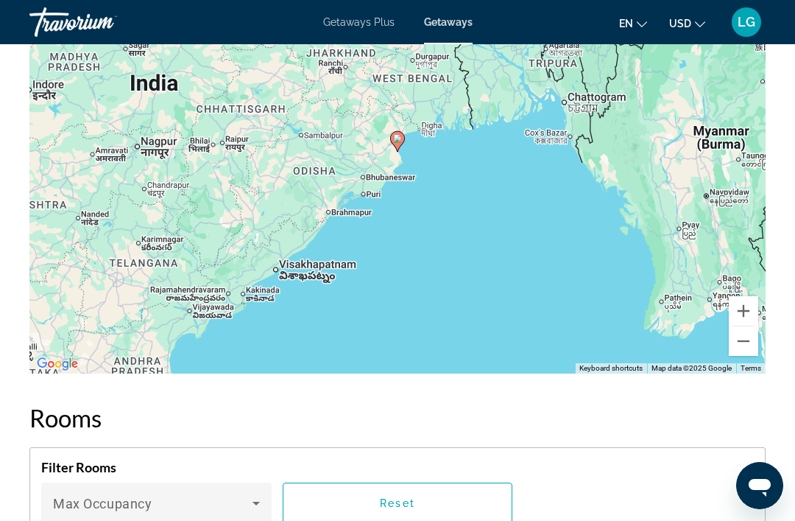
click at [741, 350] on button "Zoom out" at bounding box center [743, 340] width 29 height 29
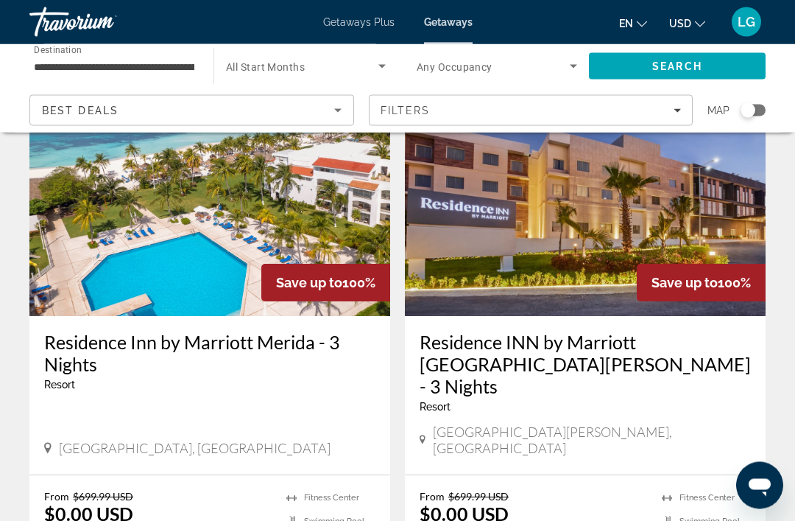
scroll to position [104, 0]
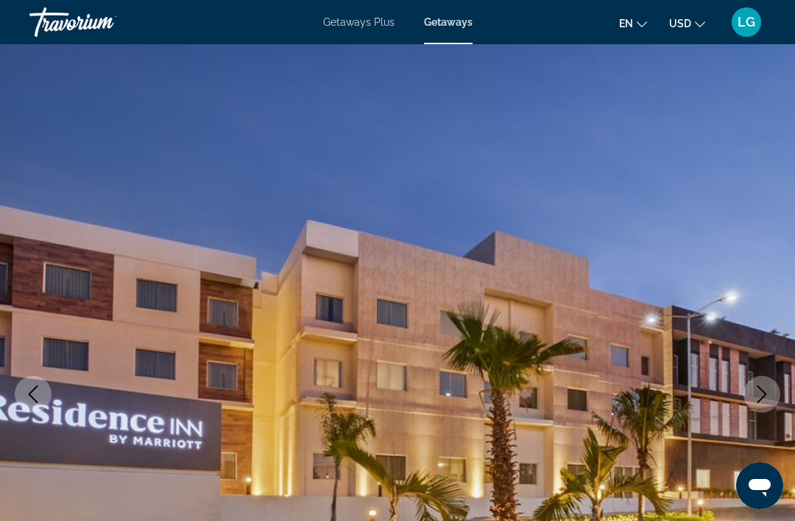
click at [756, 401] on icon "Next image" at bounding box center [762, 394] width 18 height 18
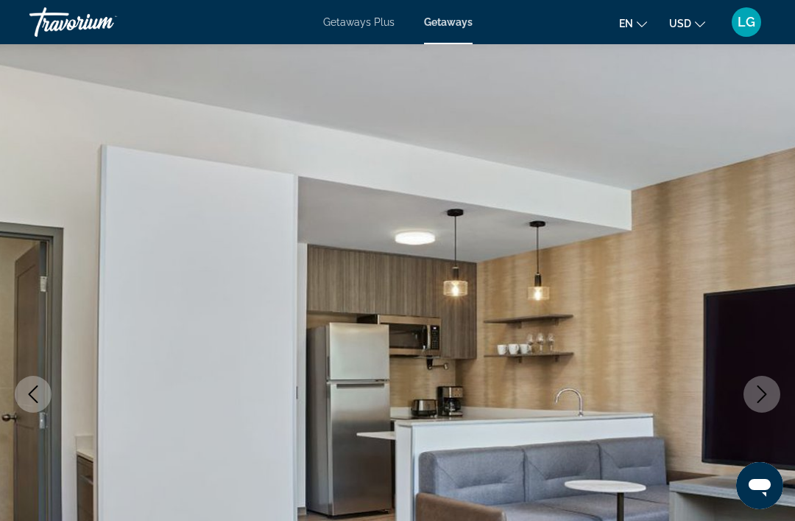
click at [743, 405] on img "Main content" at bounding box center [397, 394] width 795 height 700
click at [755, 401] on icon "Next image" at bounding box center [762, 394] width 18 height 18
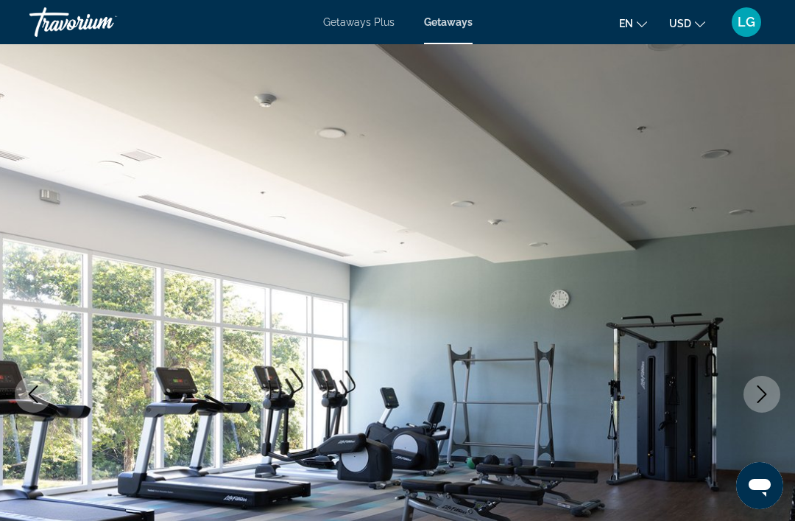
click at [758, 399] on icon "Next image" at bounding box center [762, 394] width 18 height 18
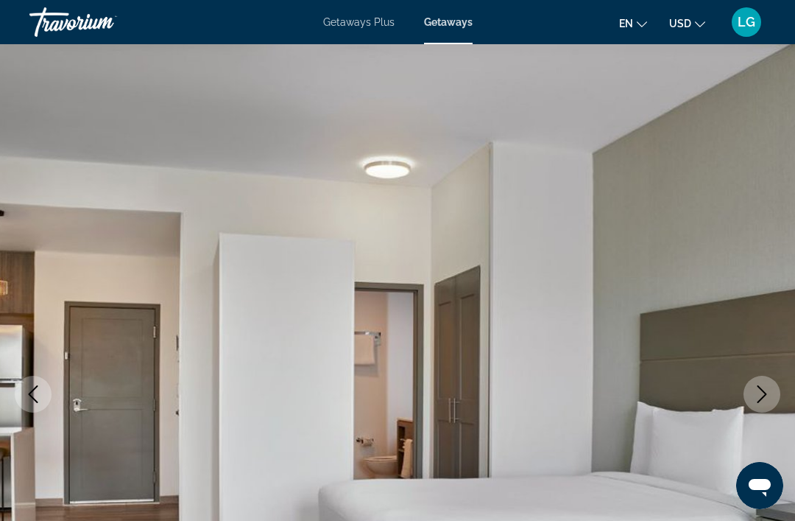
click at [755, 400] on icon "Next image" at bounding box center [762, 394] width 18 height 18
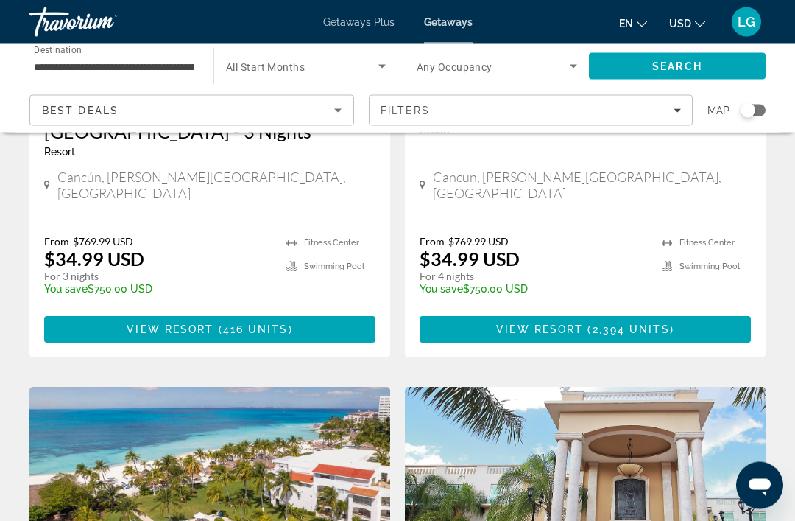
scroll to position [1977, 0]
click at [638, 312] on span "Main content" at bounding box center [585, 329] width 331 height 35
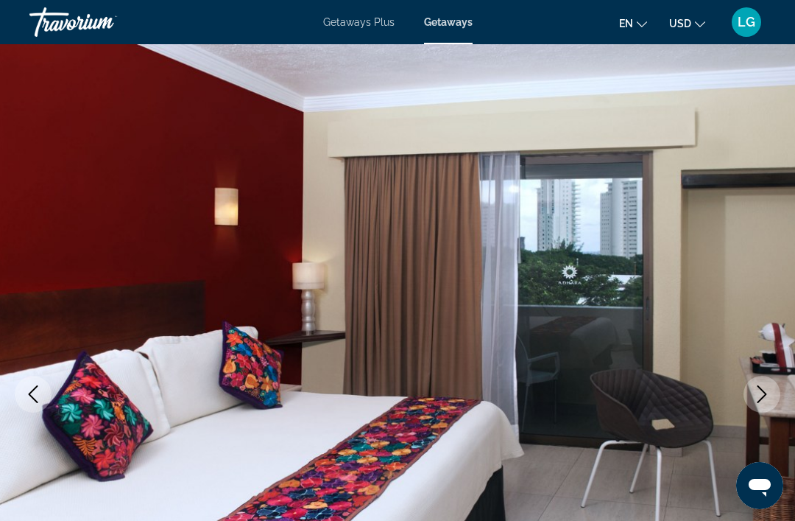
click at [763, 414] on img "Main content" at bounding box center [397, 394] width 795 height 700
click at [767, 408] on button "Next image" at bounding box center [762, 394] width 37 height 37
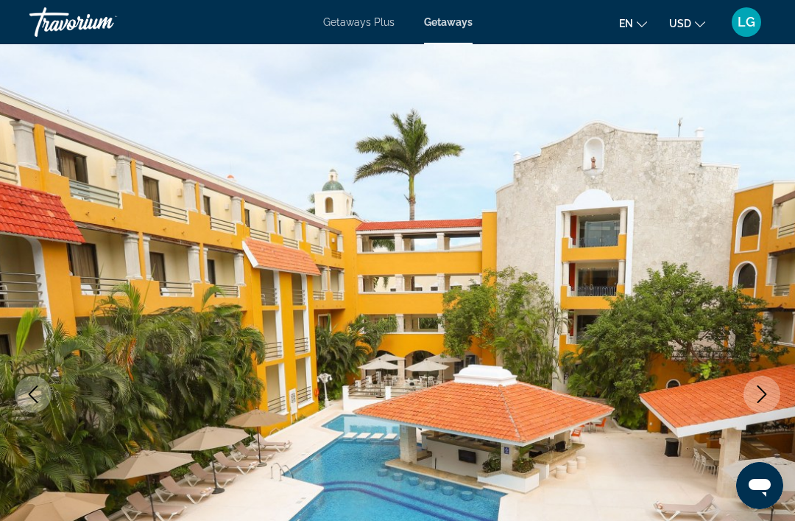
click at [761, 406] on button "Next image" at bounding box center [762, 394] width 37 height 37
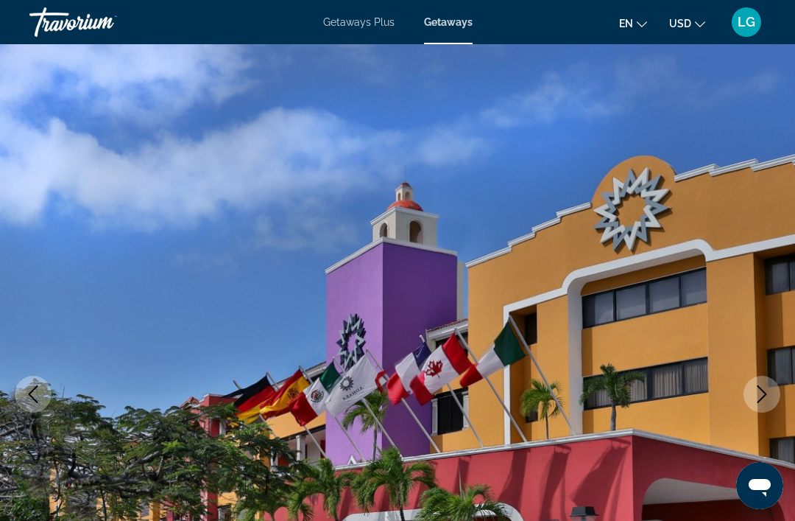
click at [764, 408] on button "Next image" at bounding box center [762, 394] width 37 height 37
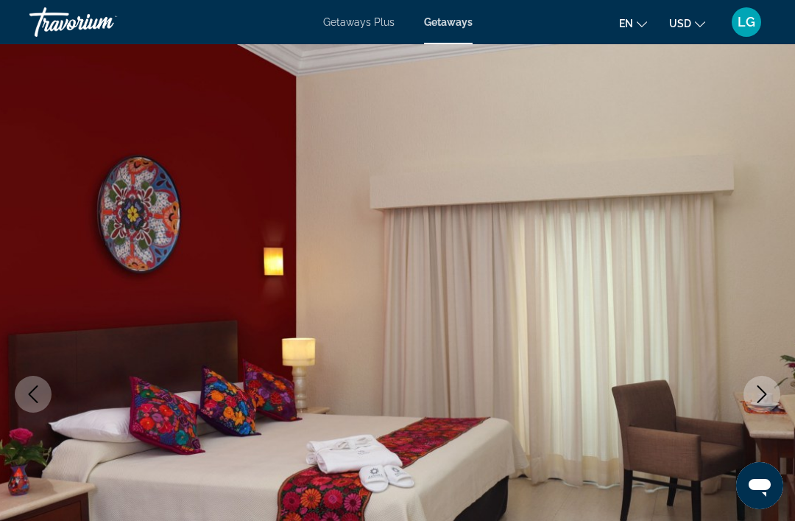
click at [764, 410] on button "Next image" at bounding box center [762, 394] width 37 height 37
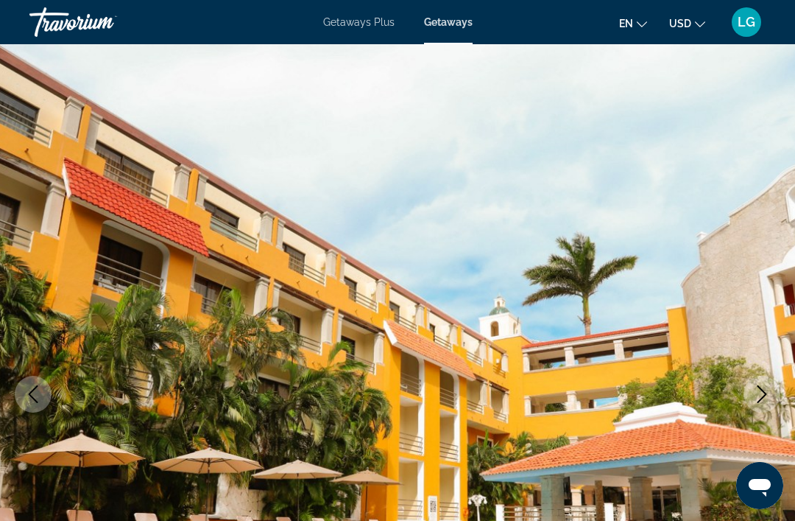
click at [765, 408] on button "Next image" at bounding box center [762, 394] width 37 height 37
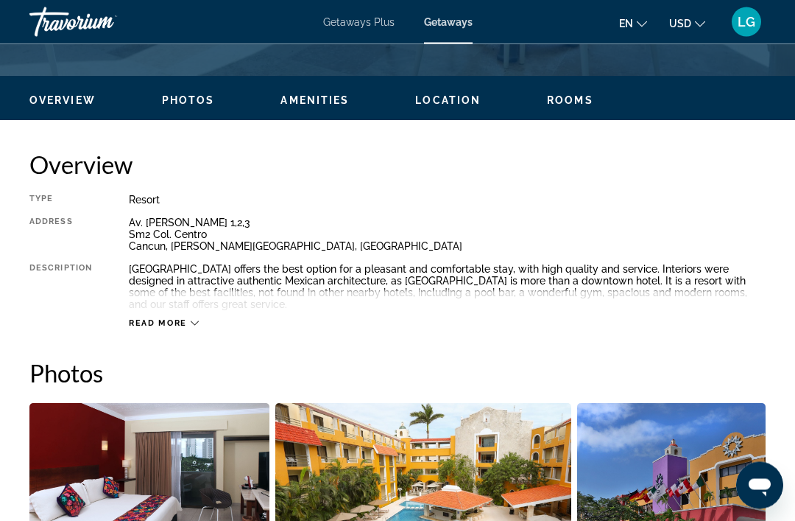
scroll to position [669, 0]
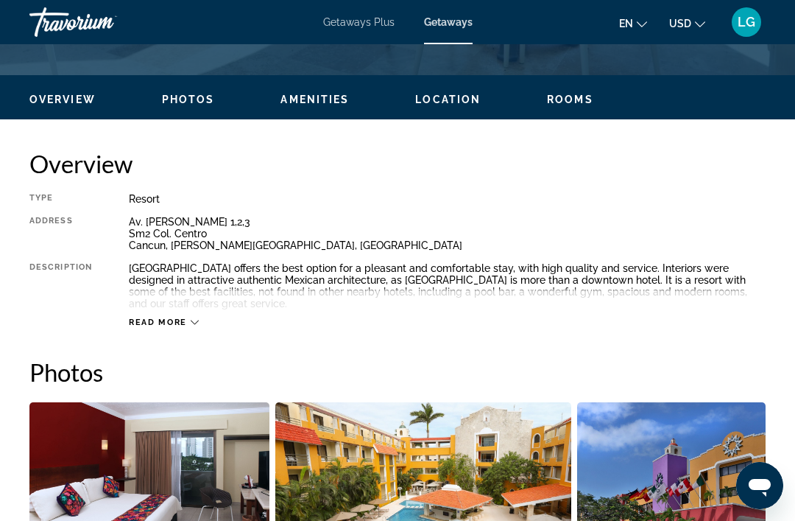
click at [183, 323] on span "Read more" at bounding box center [158, 322] width 58 height 10
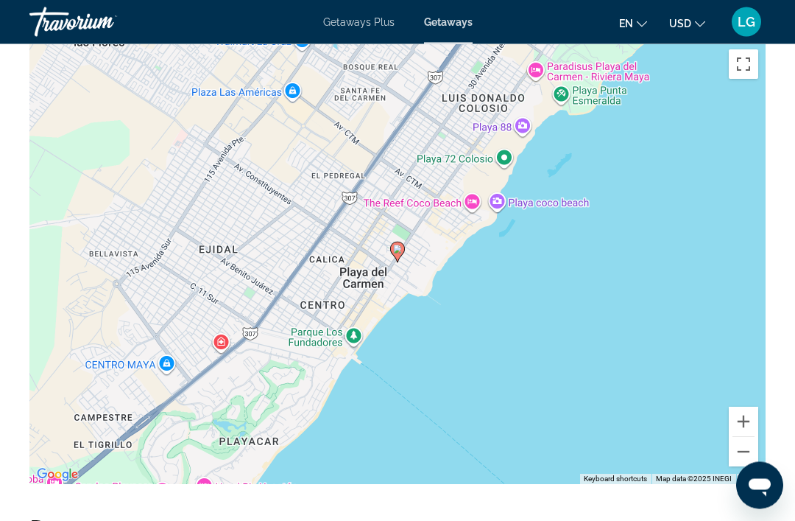
scroll to position [2106, 0]
click at [750, 464] on button "Zoom out" at bounding box center [743, 450] width 29 height 29
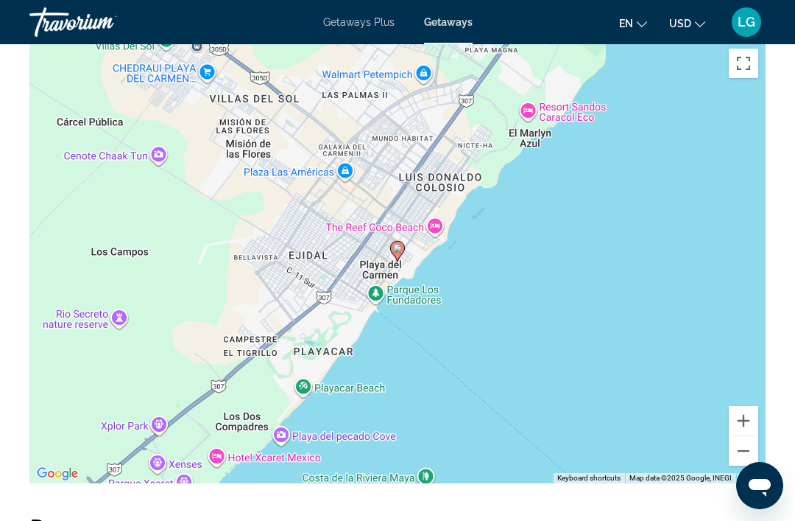
click at [749, 464] on button "Zoom out" at bounding box center [743, 450] width 29 height 29
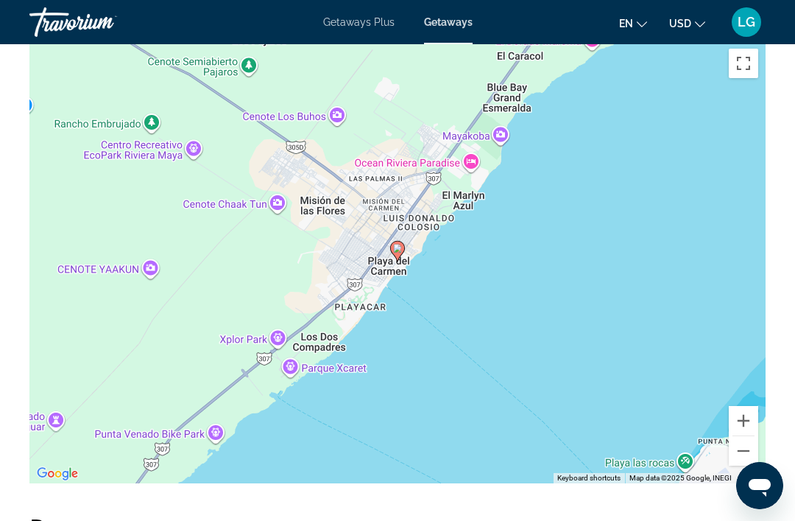
click at [753, 462] on button "Zoom out" at bounding box center [743, 450] width 29 height 29
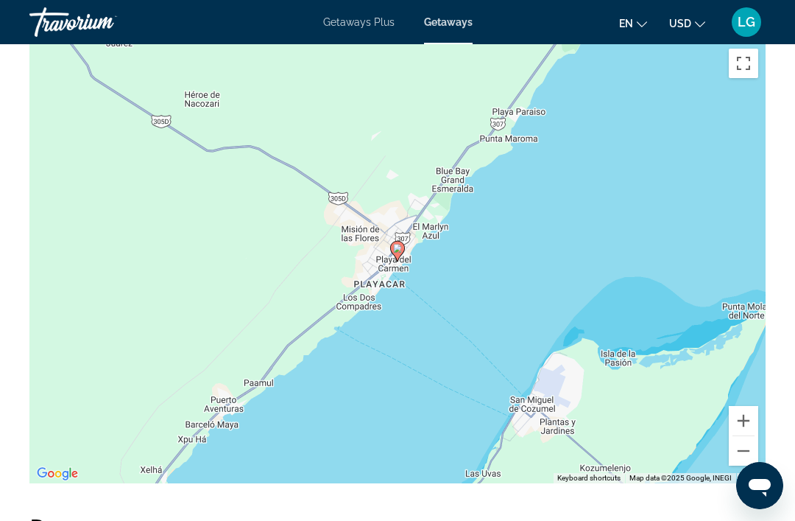
click at [754, 465] on div "To activate drag with keyboard, press Alt + Enter. Once in keyboard drag state,…" at bounding box center [397, 262] width 736 height 442
click at [750, 457] on button "Zoom out" at bounding box center [743, 450] width 29 height 29
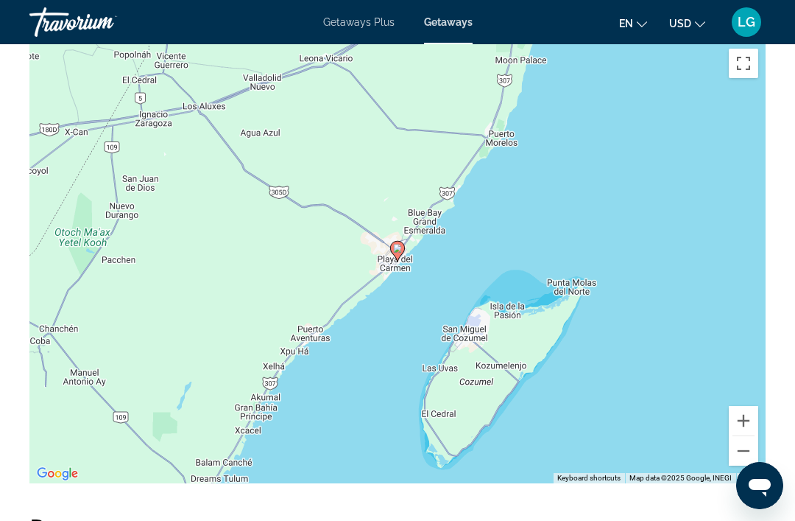
click at [745, 456] on button "Zoom out" at bounding box center [743, 450] width 29 height 29
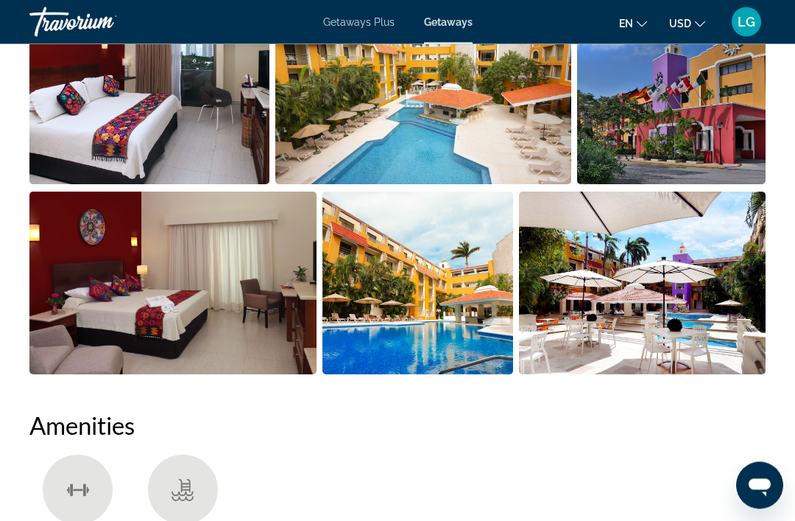
scroll to position [1044, 0]
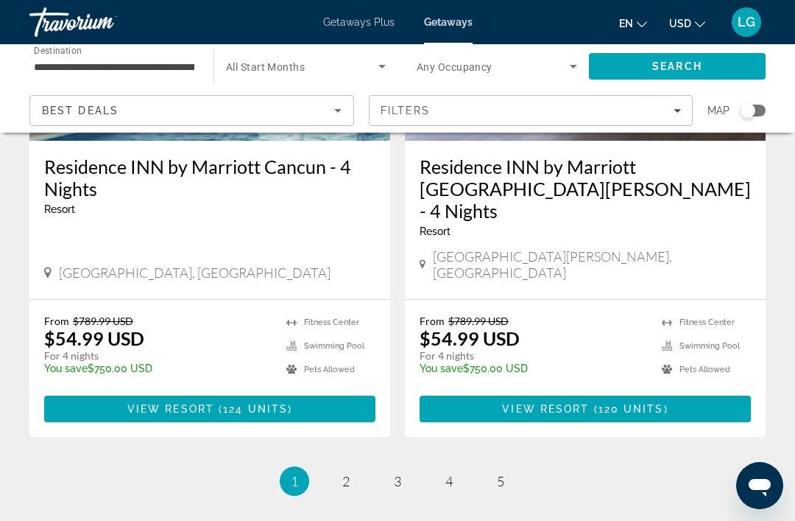
scroll to position [2994, 0]
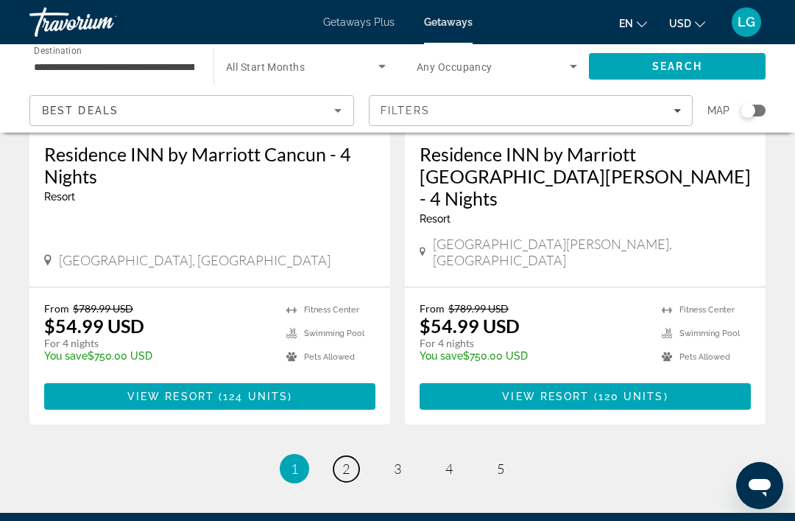
click at [342, 456] on link "page 2" at bounding box center [347, 469] width 26 height 26
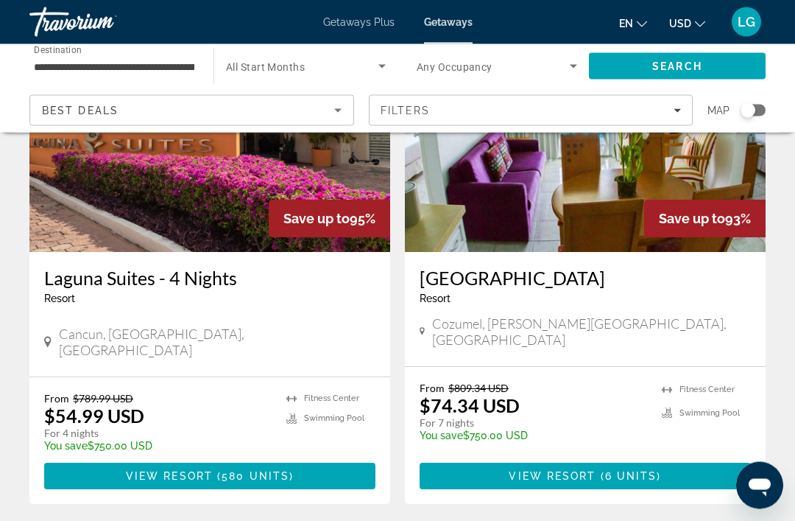
scroll to position [168, 0]
click at [628, 468] on span "Main content" at bounding box center [585, 475] width 331 height 35
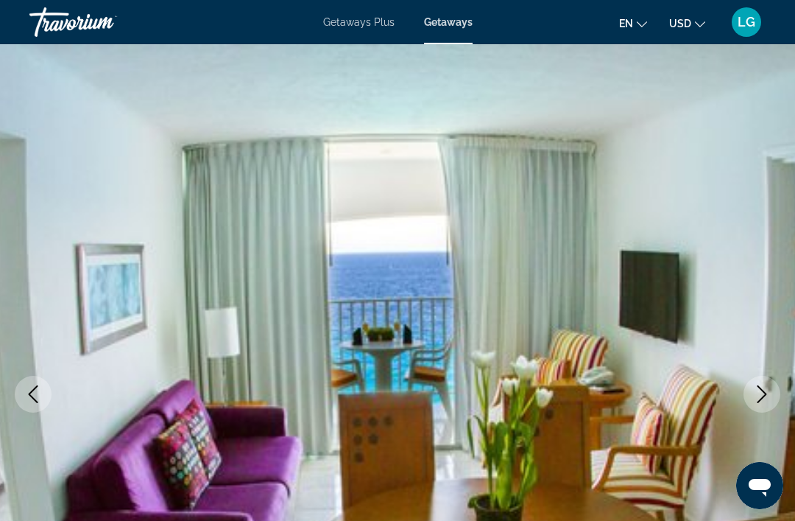
click at [759, 410] on button "Next image" at bounding box center [762, 394] width 37 height 37
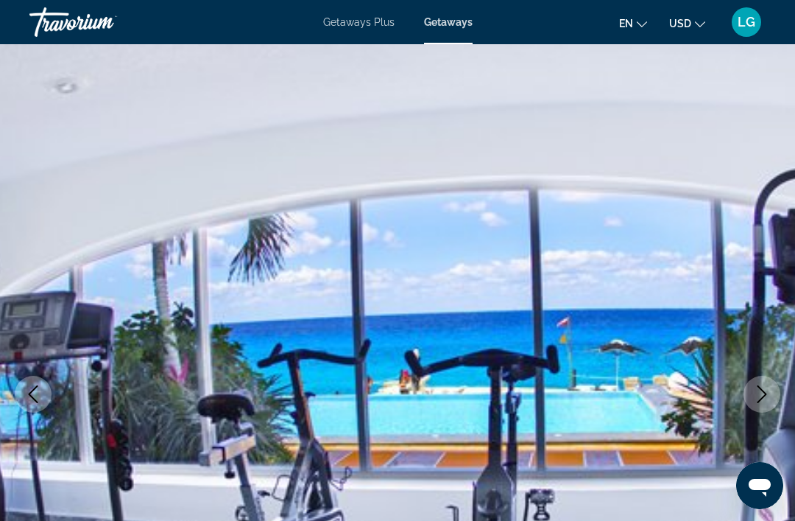
click at [753, 410] on button "Next image" at bounding box center [762, 394] width 37 height 37
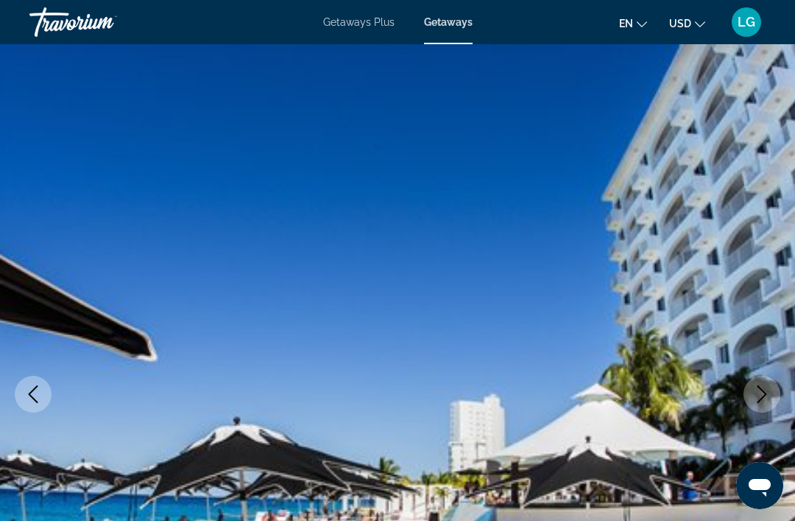
click at [758, 409] on button "Next image" at bounding box center [762, 394] width 37 height 37
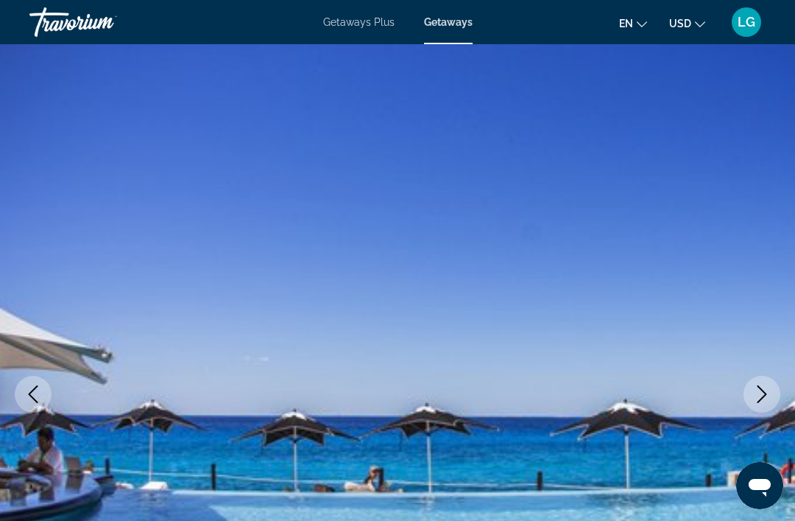
click at [760, 414] on img "Main content" at bounding box center [397, 394] width 795 height 700
click at [41, 390] on icon "Previous image" at bounding box center [33, 394] width 18 height 18
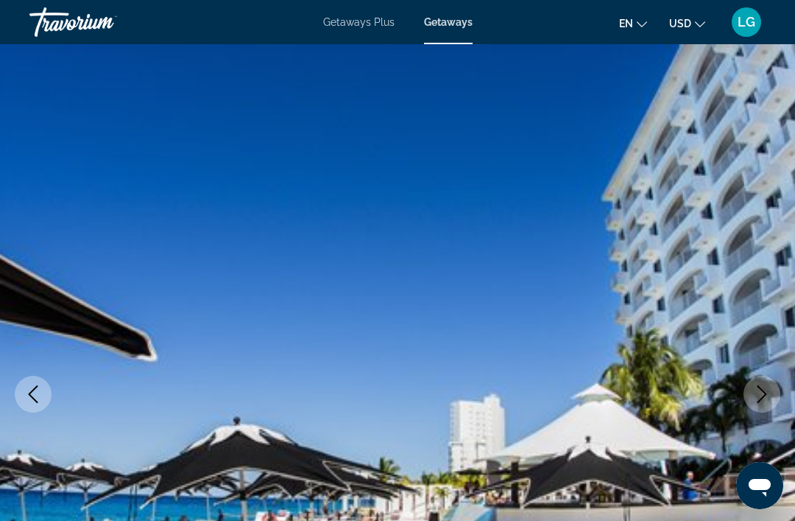
click at [769, 402] on icon "Next image" at bounding box center [762, 394] width 18 height 18
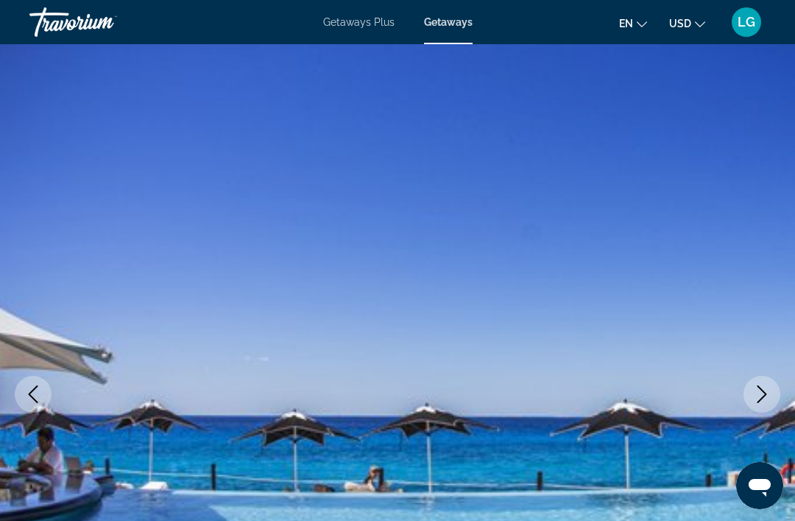
click at [775, 395] on button "Next image" at bounding box center [762, 394] width 37 height 37
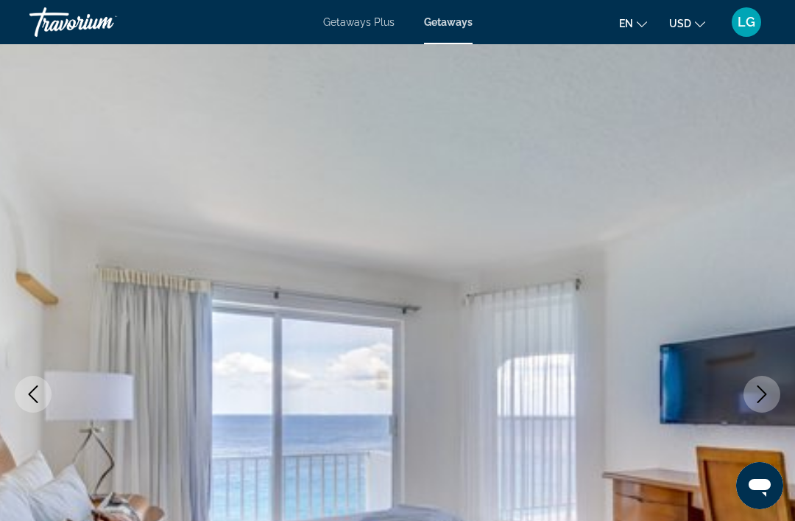
click at [762, 402] on icon "Next image" at bounding box center [762, 394] width 18 height 18
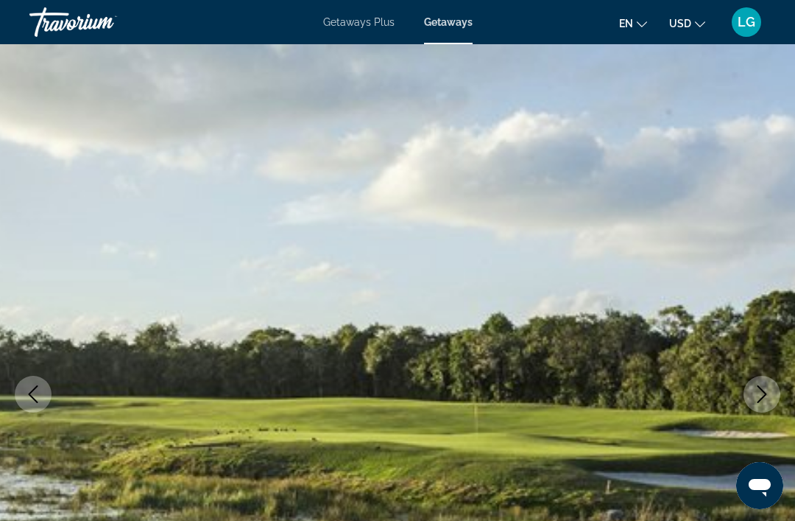
click at [764, 399] on icon "Next image" at bounding box center [762, 394] width 18 height 18
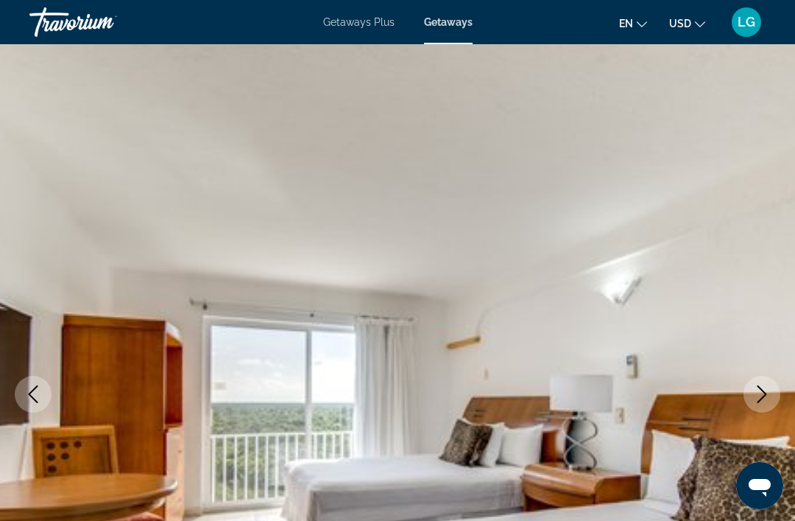
click at [767, 401] on icon "Next image" at bounding box center [762, 394] width 18 height 18
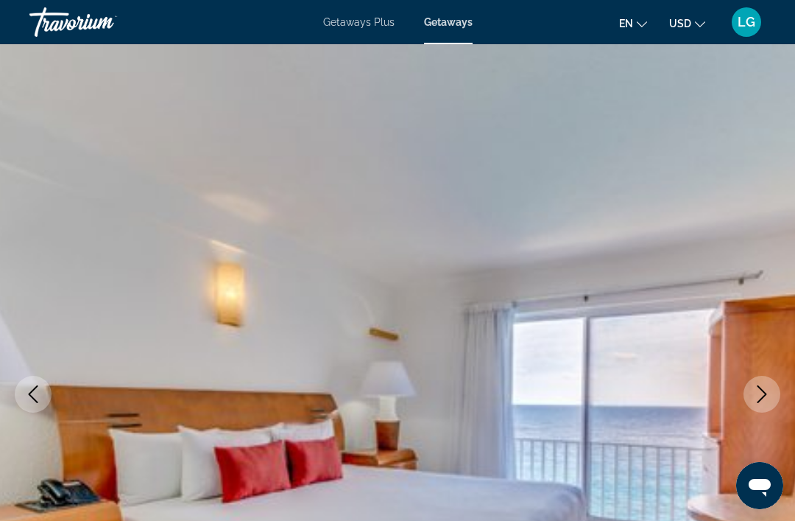
click at [767, 403] on button "Next image" at bounding box center [762, 394] width 37 height 37
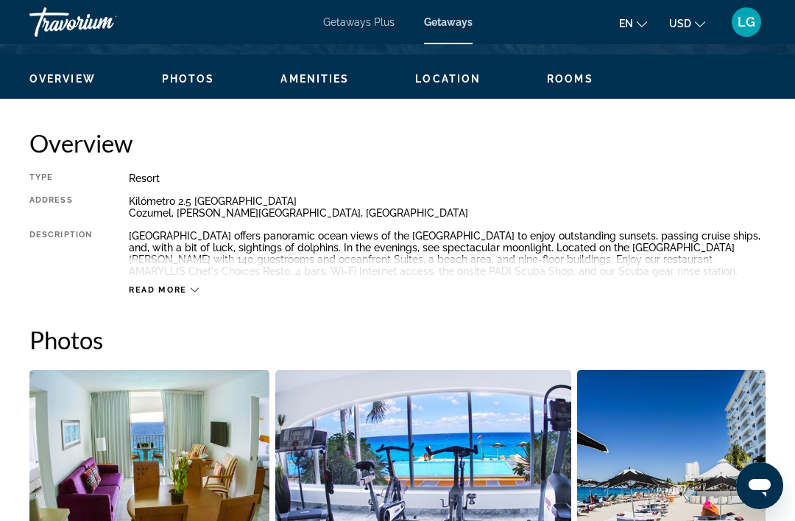
scroll to position [689, 0]
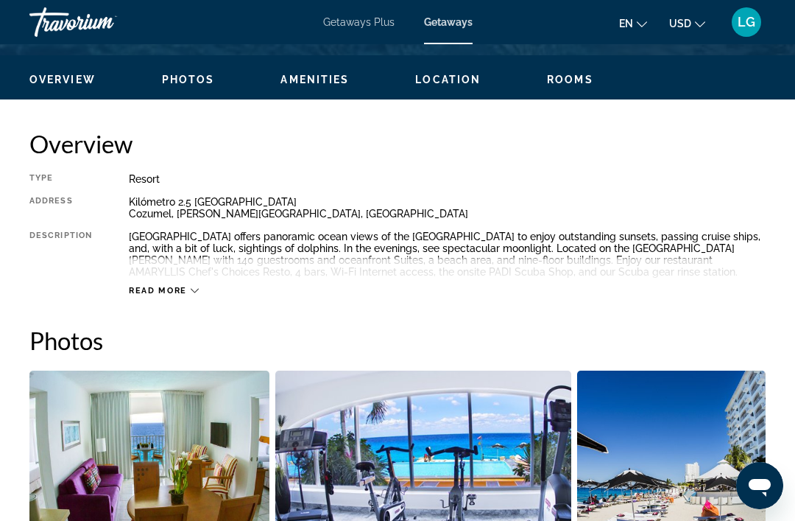
click at [172, 295] on span "Read more" at bounding box center [158, 291] width 58 height 10
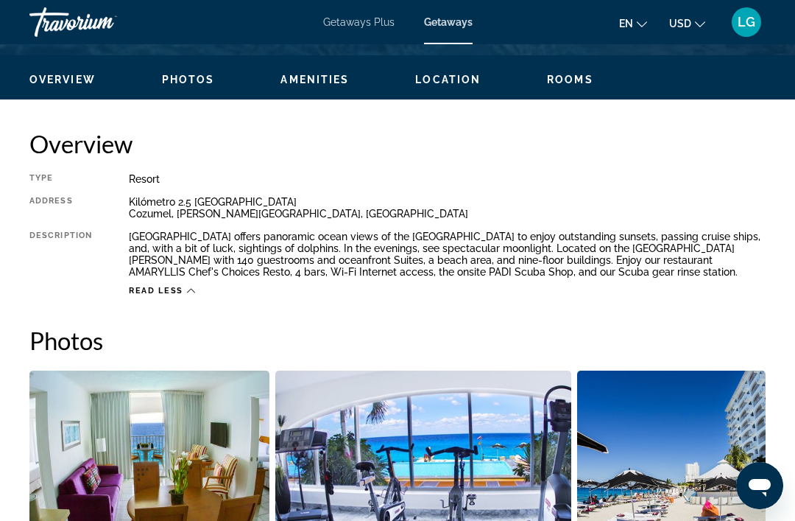
click at [164, 295] on span "Read less" at bounding box center [156, 291] width 54 height 10
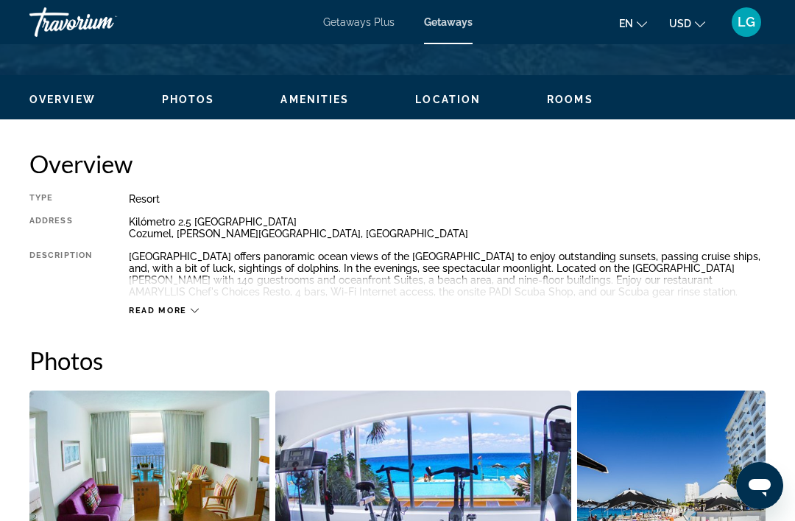
scroll to position [669, 0]
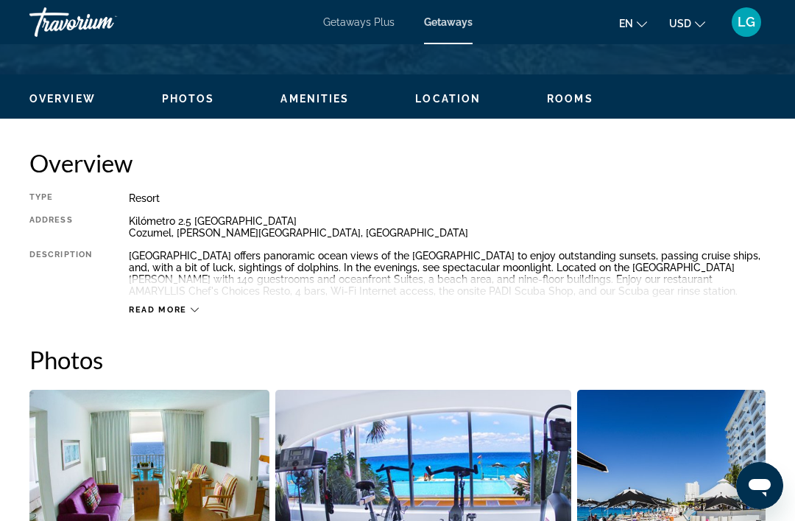
click at [166, 314] on span "Read more" at bounding box center [158, 310] width 58 height 10
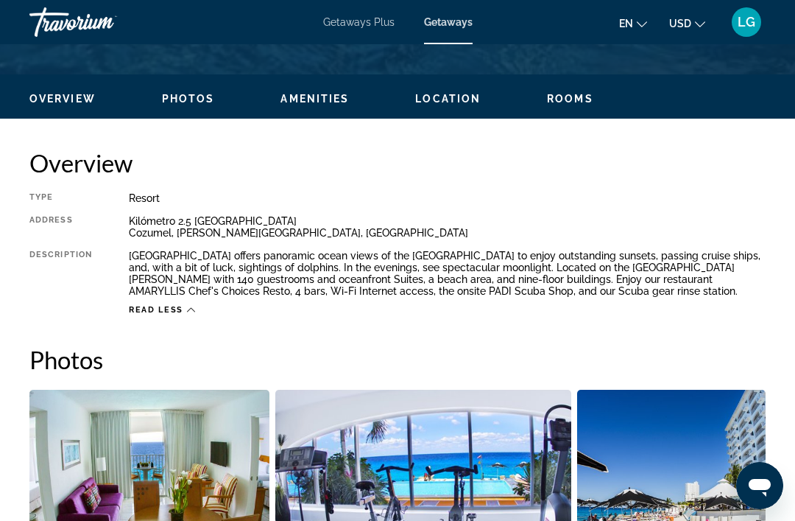
click at [170, 308] on span "Read less" at bounding box center [156, 310] width 54 height 10
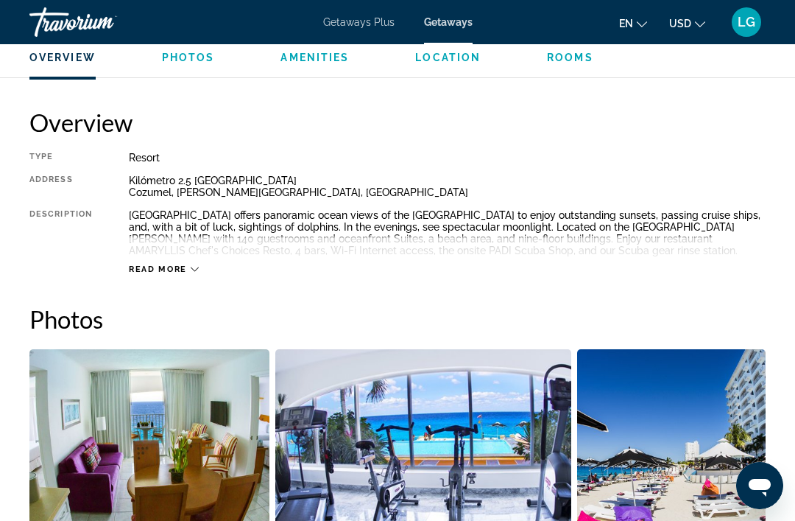
scroll to position [716, 0]
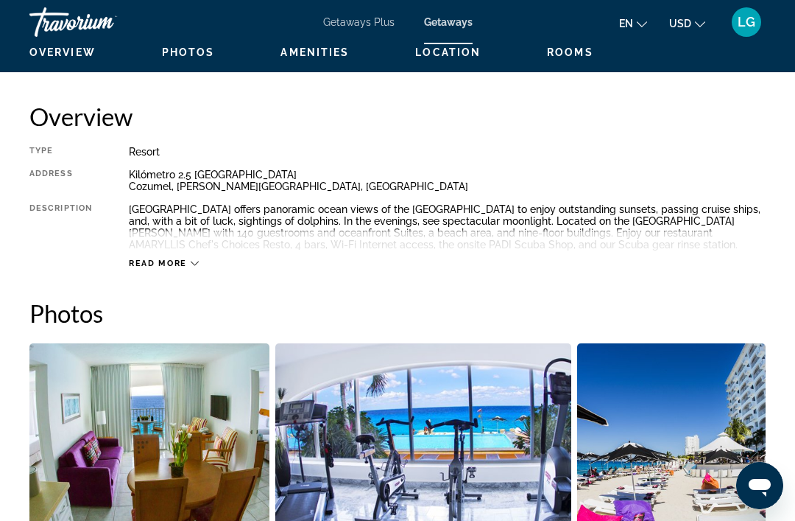
click at [198, 268] on div "Read more" at bounding box center [164, 263] width 70 height 10
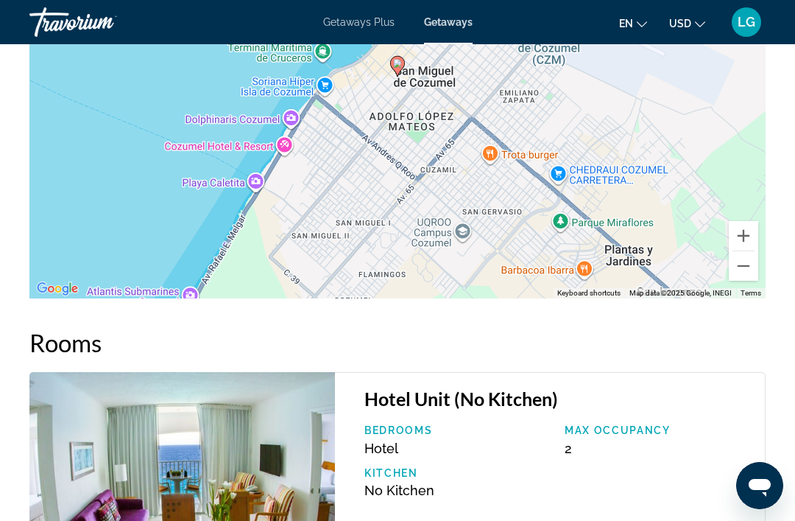
scroll to position [2502, 0]
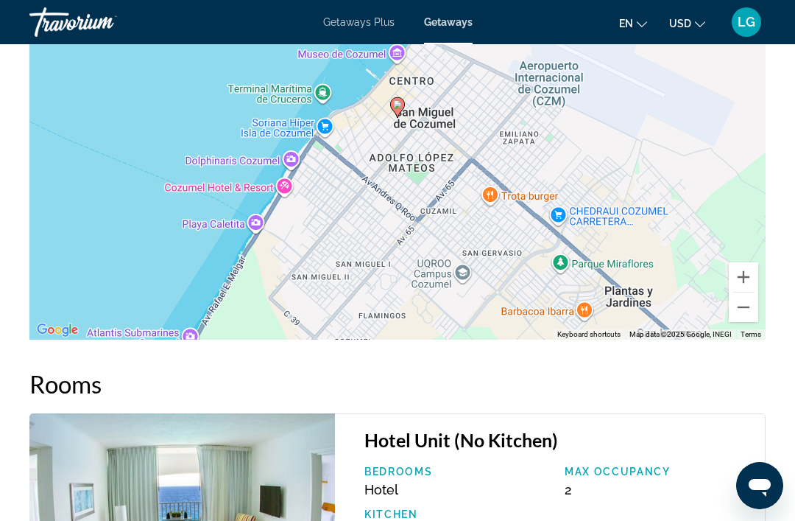
click at [753, 306] on div "To activate drag with keyboard, press Alt + Enter. Once in keyboard drag state,…" at bounding box center [397, 119] width 736 height 442
click at [757, 298] on button "Zoom out" at bounding box center [743, 306] width 29 height 29
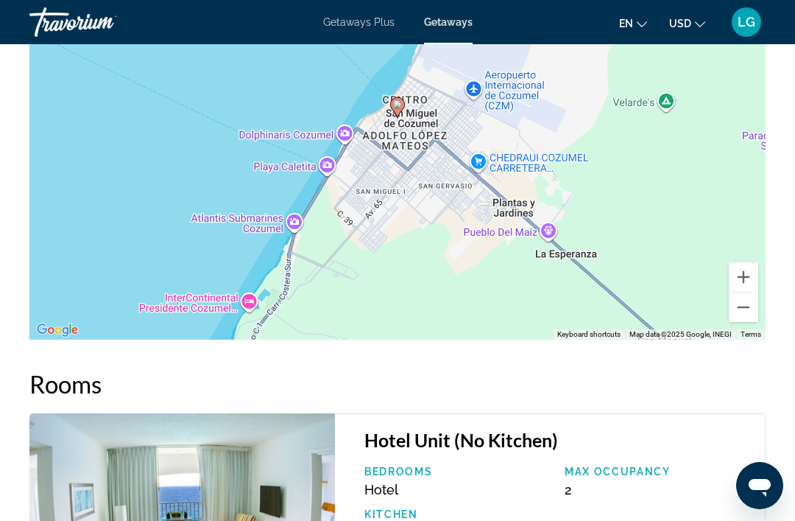
click at [749, 301] on div "To activate drag with keyboard, press Alt + Enter. Once in keyboard drag state,…" at bounding box center [397, 119] width 736 height 442
click at [755, 302] on div "To activate drag with keyboard, press Alt + Enter. Once in keyboard drag state,…" at bounding box center [397, 119] width 736 height 442
click at [742, 298] on button "Zoom out" at bounding box center [743, 306] width 29 height 29
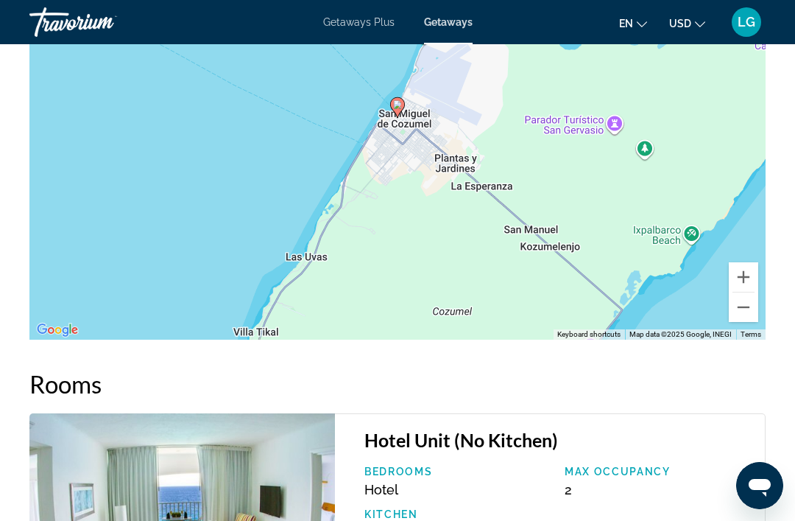
click at [745, 292] on button "Zoom out" at bounding box center [743, 306] width 29 height 29
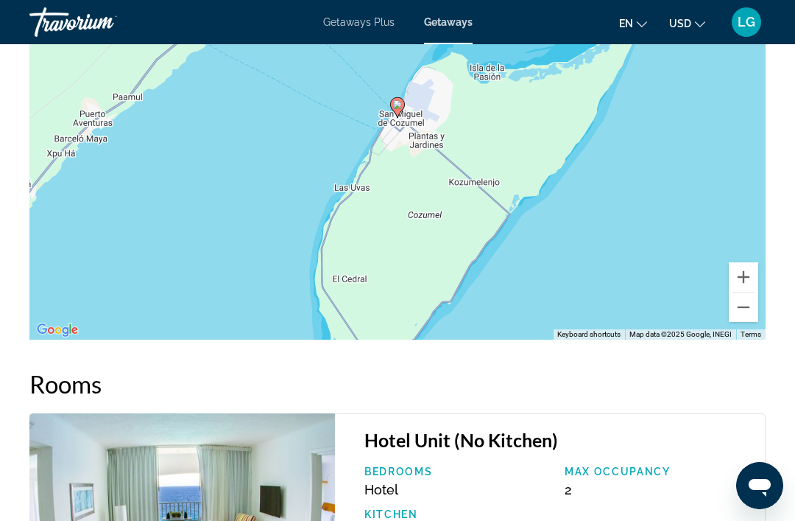
click at [740, 293] on button "Zoom out" at bounding box center [743, 306] width 29 height 29
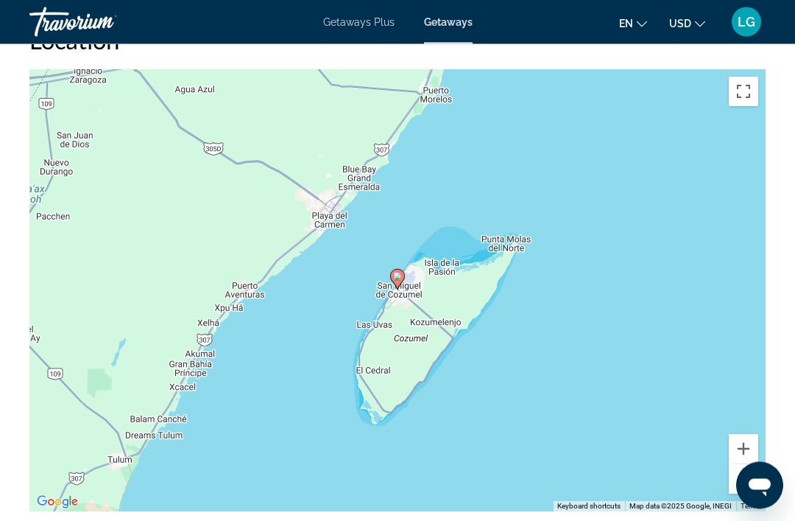
scroll to position [2326, 0]
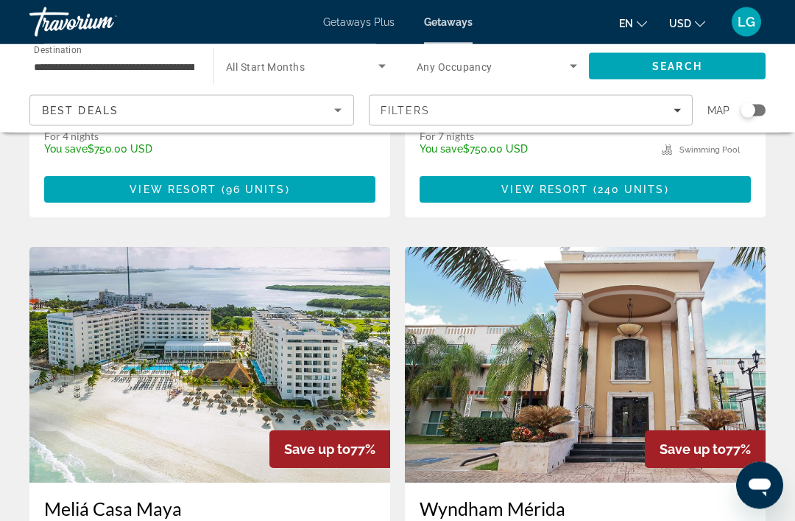
scroll to position [1533, 0]
